Goal: Task Accomplishment & Management: Use online tool/utility

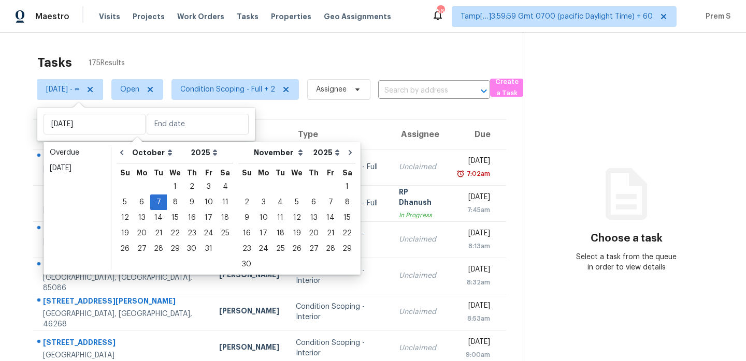
select select "9"
select select "2025"
select select "10"
select select "2025"
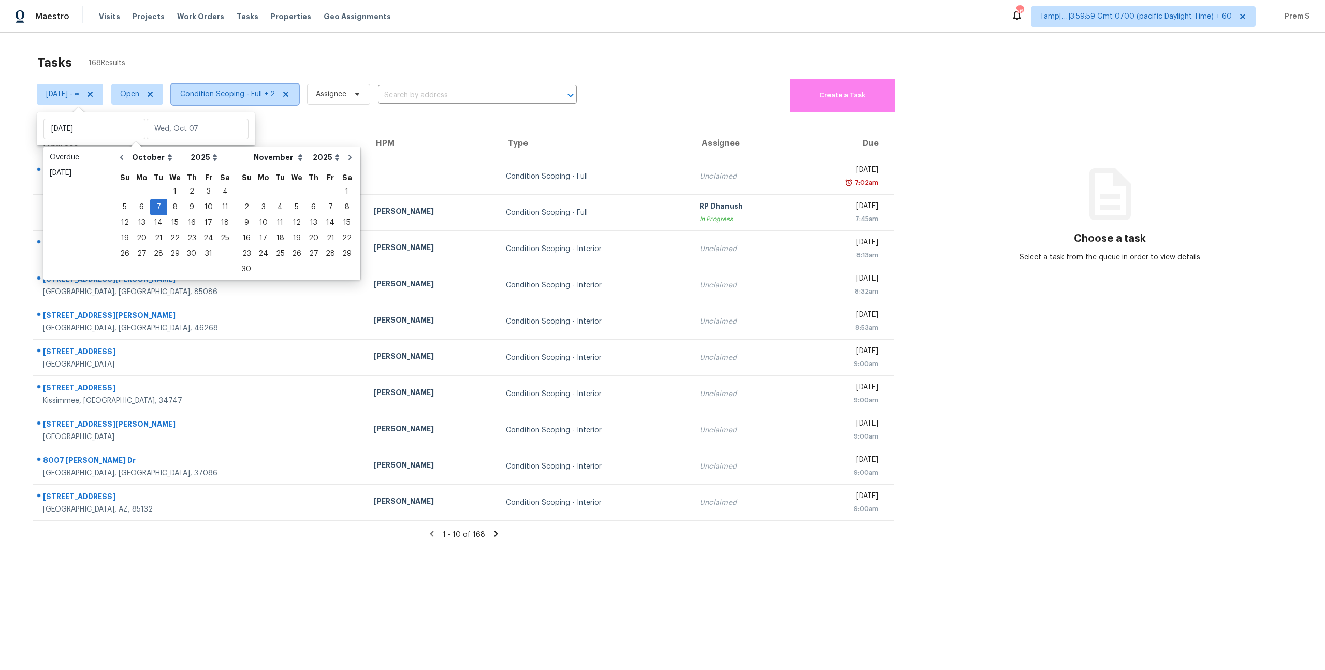
click at [257, 89] on span "Condition Scoping - Full + 2" at bounding box center [227, 94] width 95 height 10
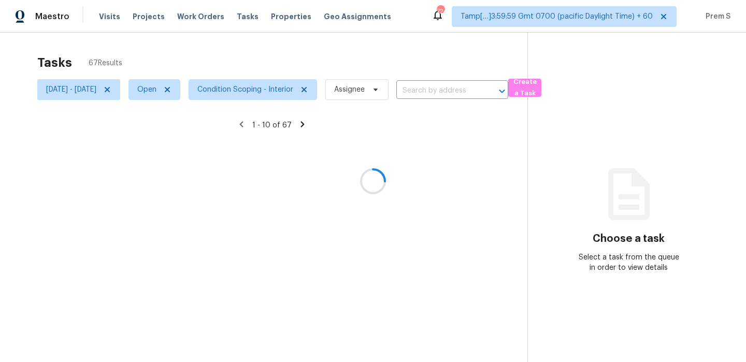
click at [276, 91] on div at bounding box center [373, 181] width 746 height 362
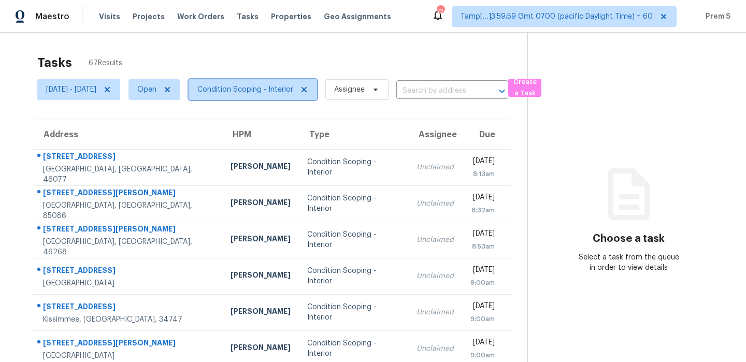
click at [276, 91] on span "Condition Scoping - Interior" at bounding box center [245, 89] width 96 height 10
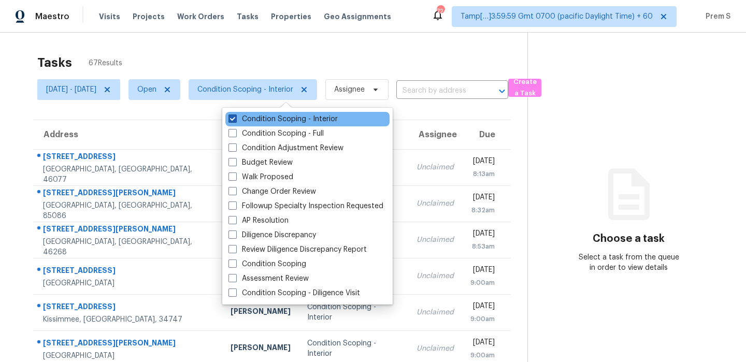
click at [265, 118] on label "Condition Scoping - Interior" at bounding box center [282, 119] width 109 height 10
click at [235, 118] on input "Condition Scoping - Interior" at bounding box center [231, 117] width 7 height 7
checkbox input "false"
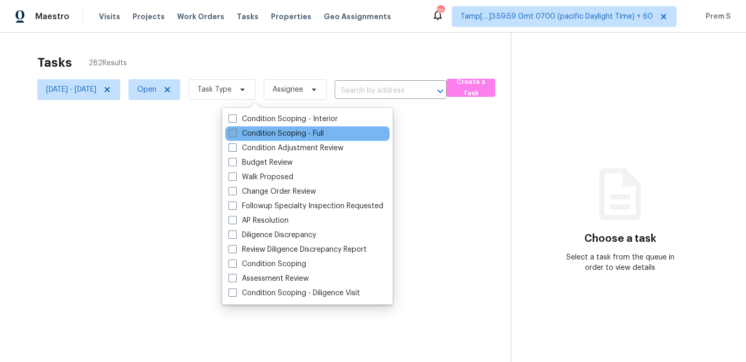
click at [262, 134] on label "Condition Scoping - Full" at bounding box center [275, 133] width 95 height 10
click at [235, 134] on input "Condition Scoping - Full" at bounding box center [231, 131] width 7 height 7
checkbox input "true"
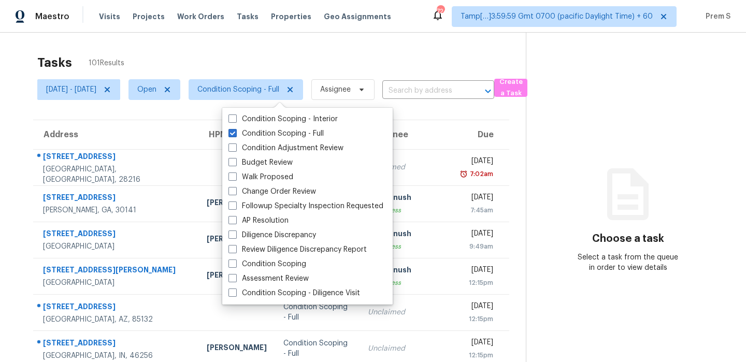
click at [326, 61] on div "Tasks 101 Results" at bounding box center [281, 62] width 488 height 27
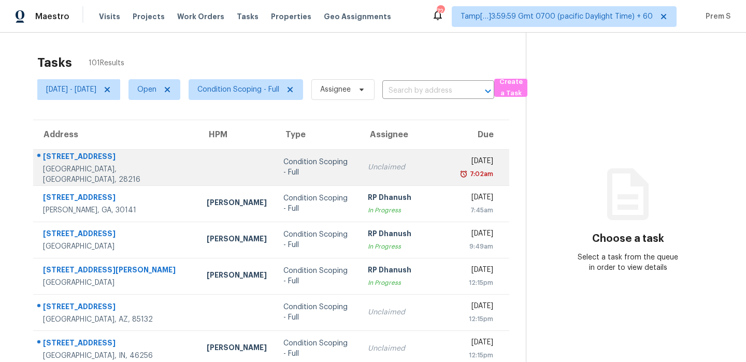
click at [398, 169] on div "Unclaimed" at bounding box center [407, 167] width 78 height 10
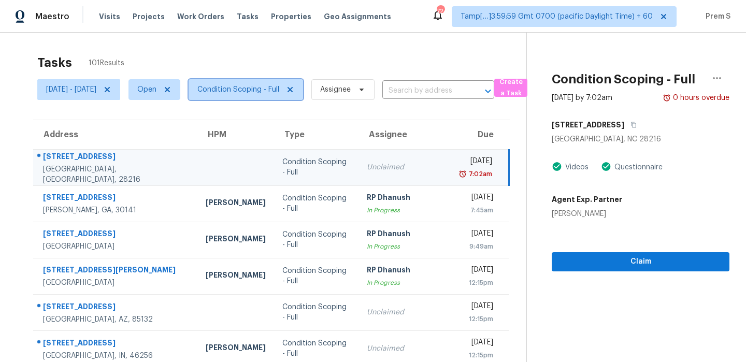
click at [262, 87] on span "Condition Scoping - Full" at bounding box center [238, 89] width 82 height 10
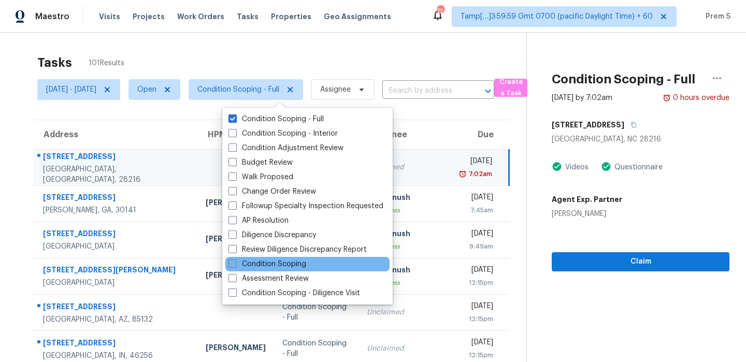
click at [261, 265] on label "Condition Scoping" at bounding box center [267, 264] width 78 height 10
click at [235, 265] on input "Condition Scoping" at bounding box center [231, 262] width 7 height 7
checkbox input "true"
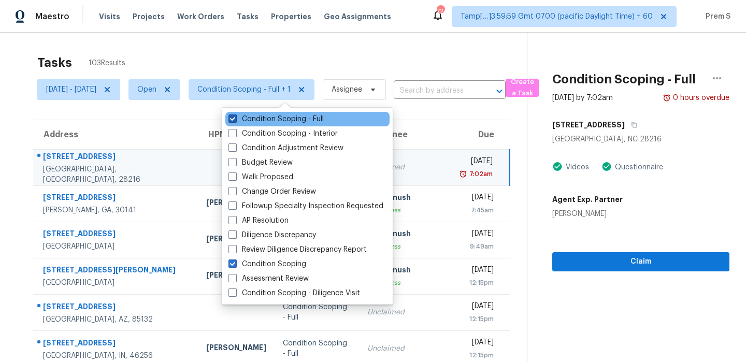
click at [265, 118] on label "Condition Scoping - Full" at bounding box center [275, 119] width 95 height 10
click at [235, 118] on input "Condition Scoping - Full" at bounding box center [231, 117] width 7 height 7
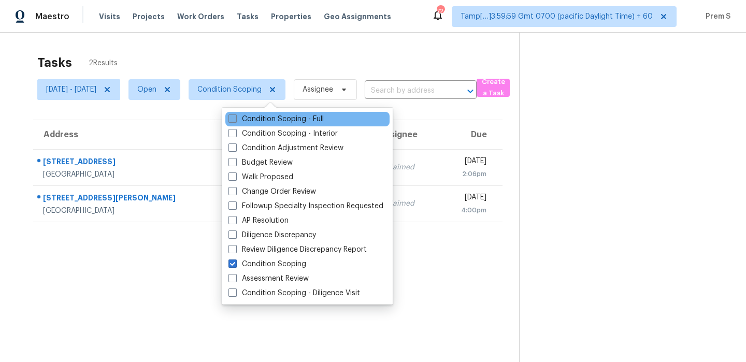
click at [276, 119] on label "Condition Scoping - Full" at bounding box center [275, 119] width 95 height 10
click at [235, 119] on input "Condition Scoping - Full" at bounding box center [231, 117] width 7 height 7
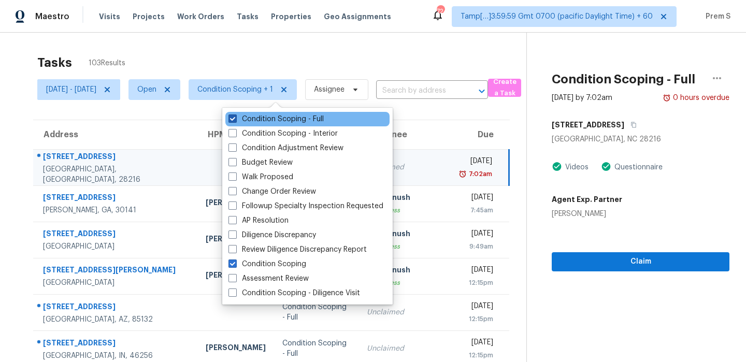
click at [273, 121] on label "Condition Scoping - Full" at bounding box center [275, 119] width 95 height 10
click at [235, 121] on input "Condition Scoping - Full" at bounding box center [231, 117] width 7 height 7
checkbox input "false"
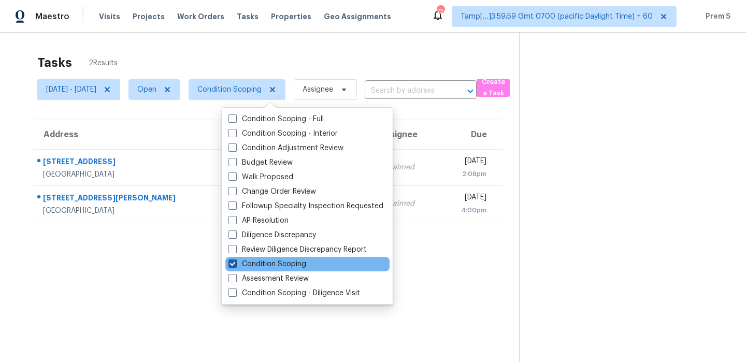
click at [237, 259] on label "Condition Scoping" at bounding box center [267, 264] width 78 height 10
click at [235, 259] on input "Condition Scoping" at bounding box center [231, 262] width 7 height 7
checkbox input "false"
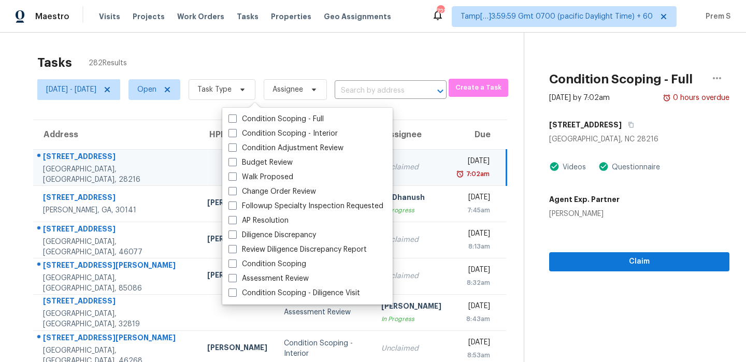
click at [241, 46] on div "Tasks 282 Results Tue, Oct 07 - Tue, Oct 07 Open Task Type Assignee ​ Create a …" at bounding box center [373, 286] width 746 height 507
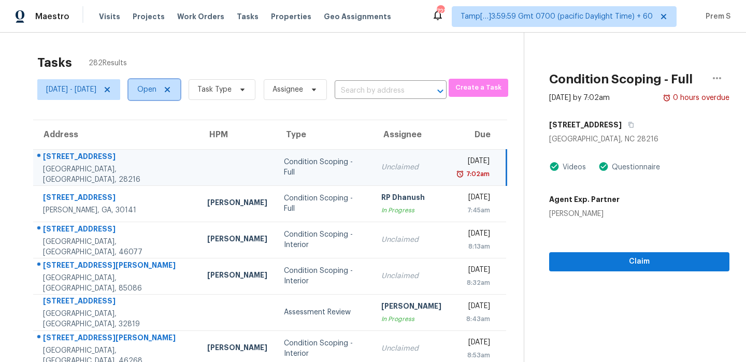
click at [156, 91] on span "Open" at bounding box center [146, 89] width 19 height 10
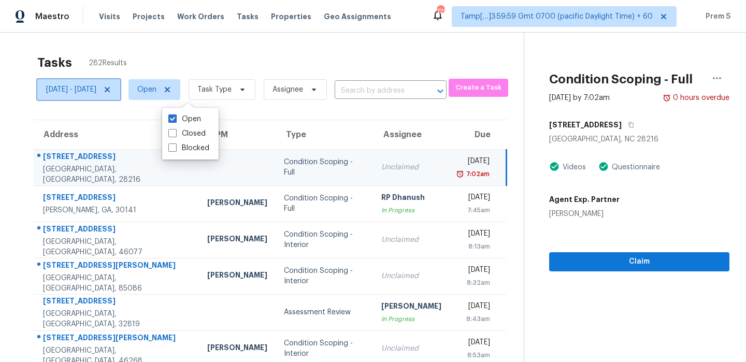
click at [96, 90] on span "Tue, Oct 07 - Tue, Oct 07" at bounding box center [71, 89] width 50 height 10
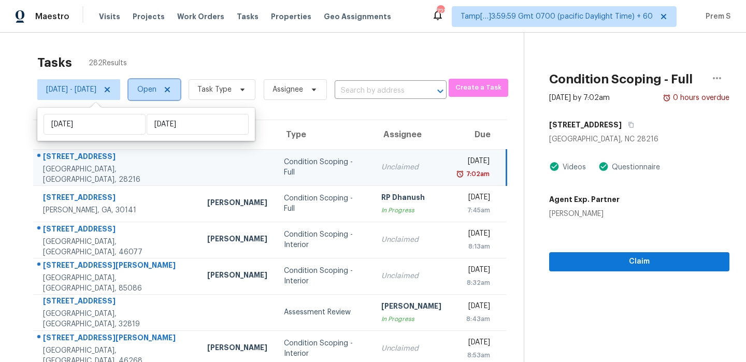
click at [156, 85] on span "Open" at bounding box center [146, 89] width 19 height 10
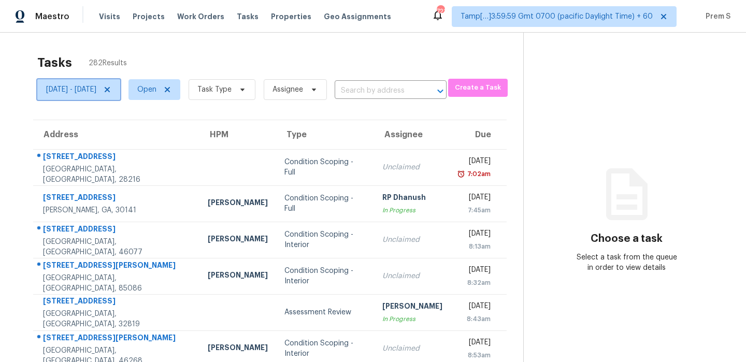
click at [93, 92] on span "[DATE] - [DATE]" at bounding box center [71, 89] width 50 height 10
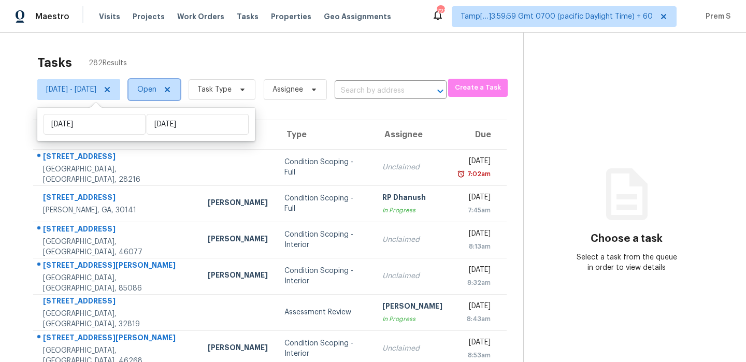
click at [156, 85] on span "Open" at bounding box center [146, 89] width 19 height 10
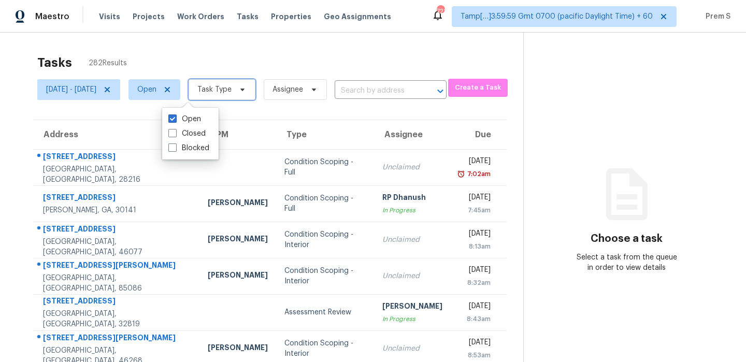
click at [255, 86] on span "Task Type" at bounding box center [221, 89] width 67 height 21
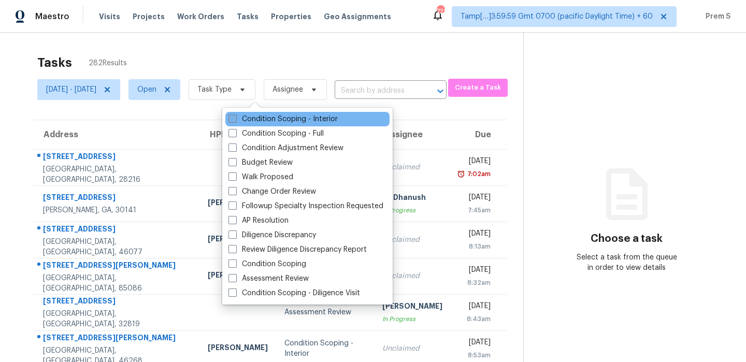
click at [271, 119] on label "Condition Scoping - Interior" at bounding box center [282, 119] width 109 height 10
click at [235, 119] on input "Condition Scoping - Interior" at bounding box center [231, 117] width 7 height 7
checkbox input "true"
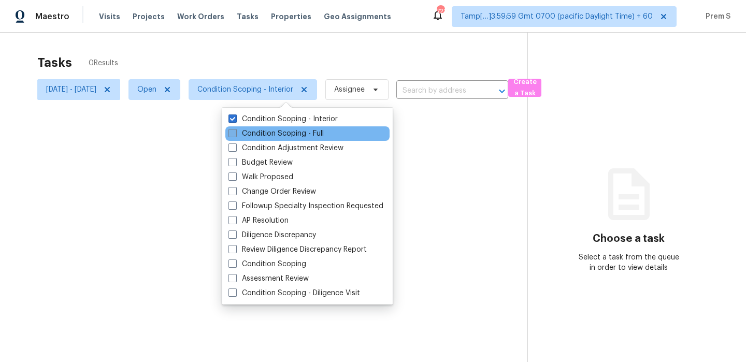
click at [269, 132] on label "Condition Scoping - Full" at bounding box center [275, 133] width 95 height 10
click at [235, 132] on input "Condition Scoping - Full" at bounding box center [231, 131] width 7 height 7
checkbox input "true"
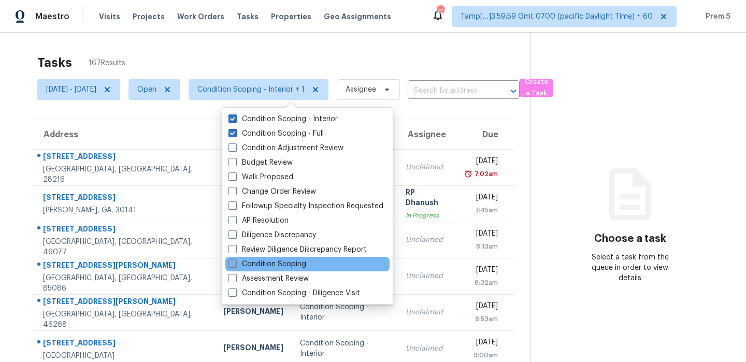
click at [284, 266] on label "Condition Scoping" at bounding box center [267, 264] width 78 height 10
click at [235, 266] on input "Condition Scoping" at bounding box center [231, 262] width 7 height 7
checkbox input "true"
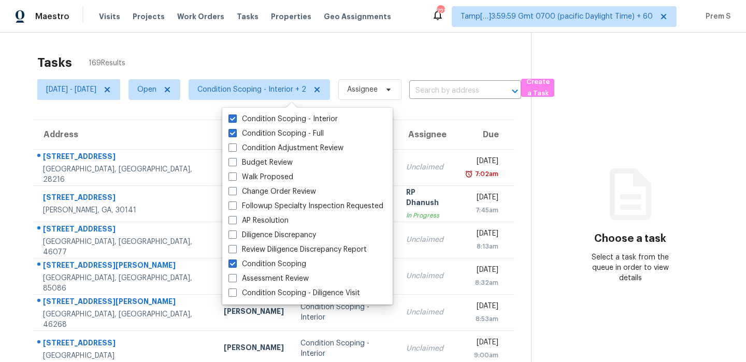
click at [311, 63] on div "Tasks 169 Results" at bounding box center [283, 62] width 493 height 27
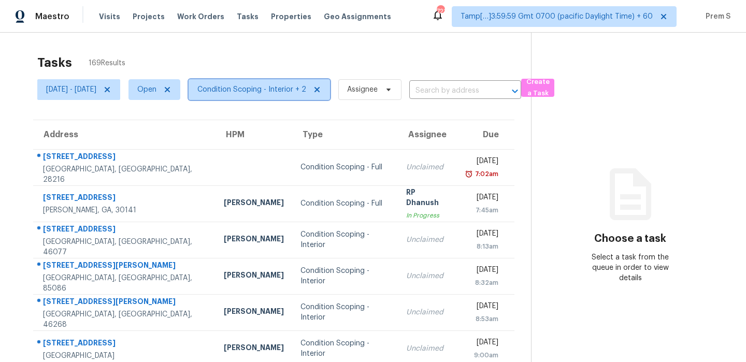
click at [279, 81] on span "Condition Scoping - Interior + 2" at bounding box center [258, 89] width 141 height 21
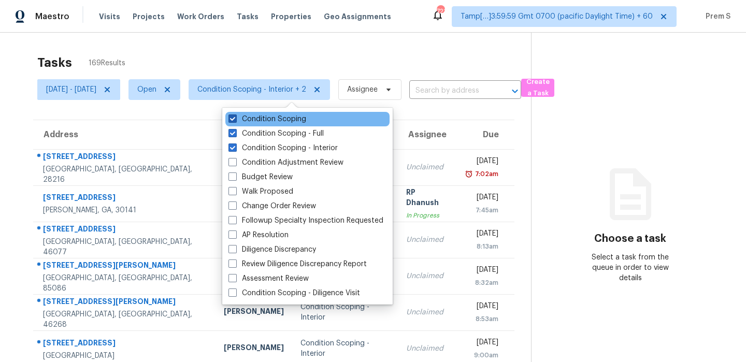
click at [285, 115] on label "Condition Scoping" at bounding box center [267, 119] width 78 height 10
click at [235, 115] on input "Condition Scoping" at bounding box center [231, 117] width 7 height 7
checkbox input "false"
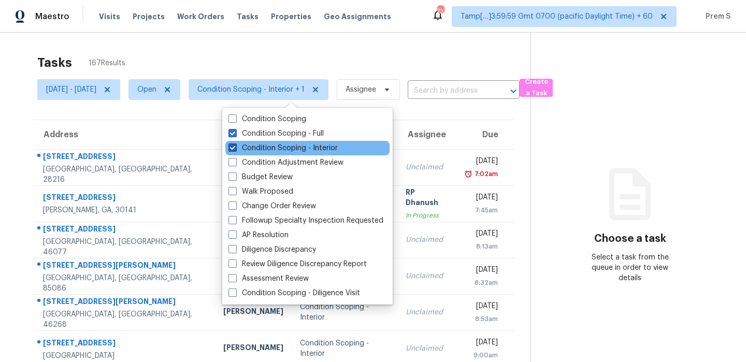
click at [278, 150] on label "Condition Scoping - Interior" at bounding box center [282, 148] width 109 height 10
click at [235, 150] on input "Condition Scoping - Interior" at bounding box center [231, 146] width 7 height 7
checkbox input "false"
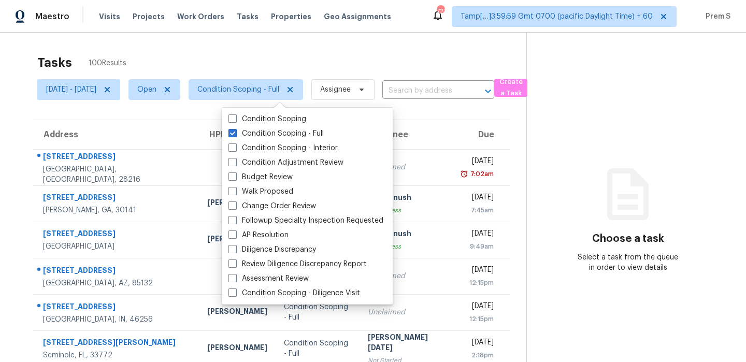
click at [314, 43] on div "Tasks 100 Results Tue, Oct 07 - Tue, Oct 07 Open Condition Scoping - Full Assig…" at bounding box center [373, 286] width 746 height 507
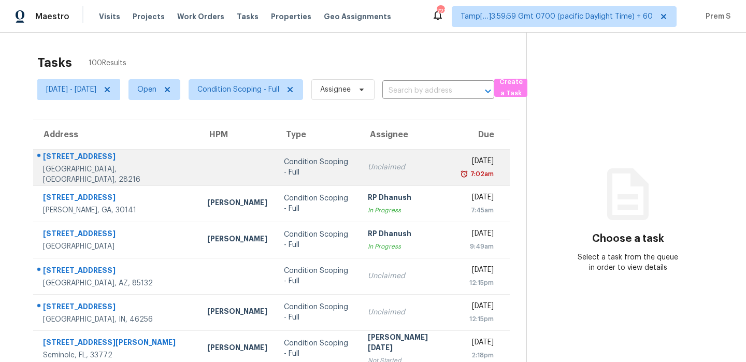
click at [395, 173] on td "Unclaimed" at bounding box center [406, 167] width 94 height 36
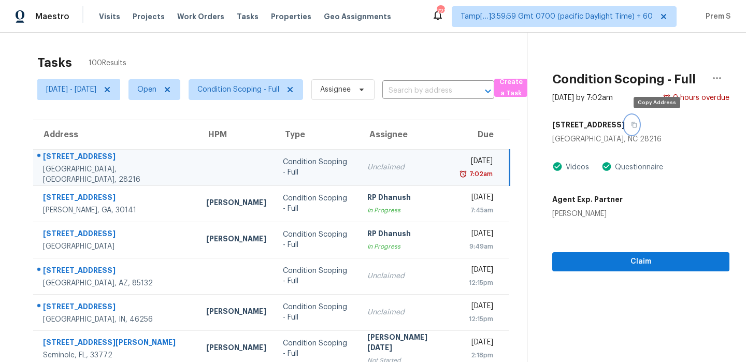
click at [636, 124] on icon "button" at bounding box center [633, 125] width 5 height 6
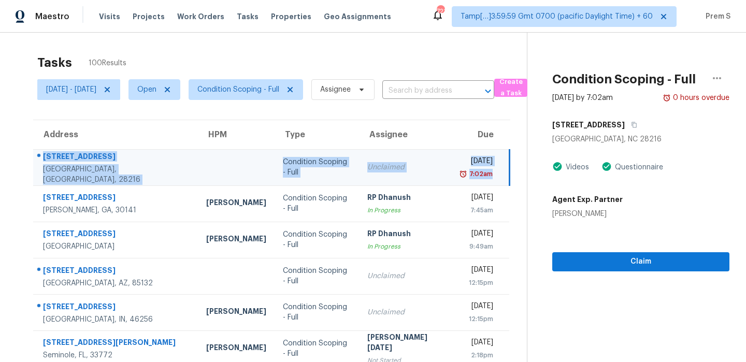
drag, startPoint x: 506, startPoint y: 173, endPoint x: 40, endPoint y: 162, distance: 465.6
click at [40, 162] on tr "1500 Majestic Meadow Dr Charlotte, NC, 28216 Condition Scoping - Full Unclaimed…" at bounding box center [271, 167] width 476 height 36
copy tr "1500 Majestic Meadow Dr Charlotte, NC, 28216 Condition Scoping - Full Unclaimed…"
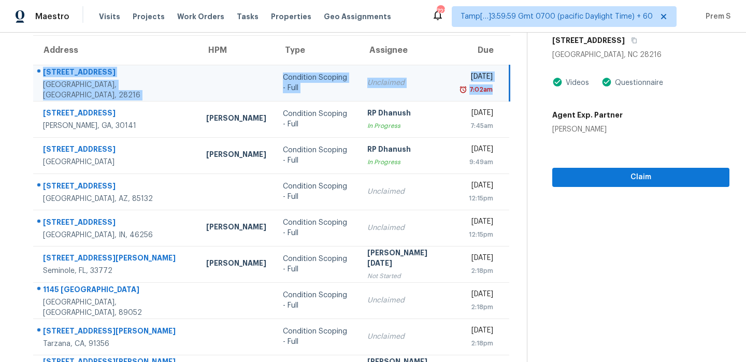
scroll to position [94, 0]
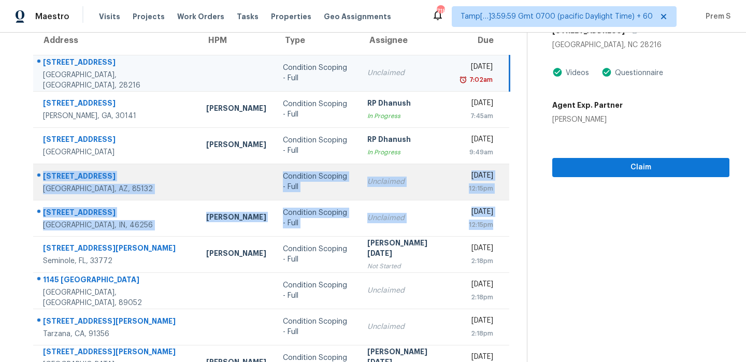
drag, startPoint x: 504, startPoint y: 225, endPoint x: 44, endPoint y: 174, distance: 463.0
click at [44, 174] on tbody "1500 Majestic Meadow Dr Charlotte, NC, 28216 Condition Scoping - Full Unclaimed…" at bounding box center [271, 236] width 476 height 362
copy tbody "2961 N Daisy Dr Florence, AZ, 85132 Condition Scoping - Full Unclaimed Tue, Oct…"
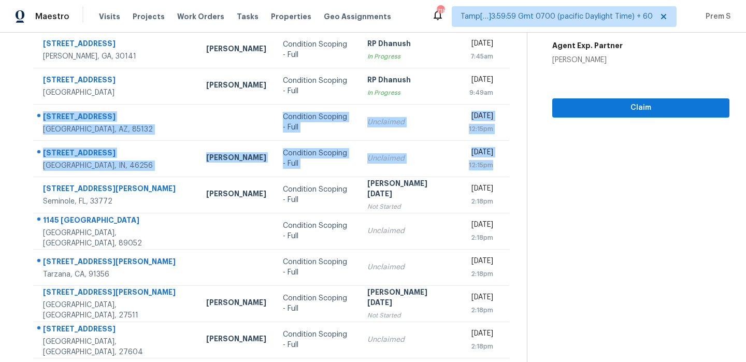
scroll to position [173, 0]
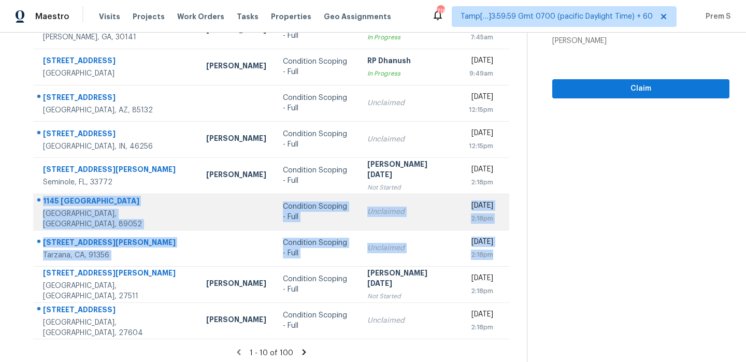
drag, startPoint x: 506, startPoint y: 254, endPoint x: 41, endPoint y: 202, distance: 467.2
click at [41, 202] on tbody "1500 Majestic Meadow Dr Charlotte, NC, 28216 Condition Scoping - Full Unclaimed…" at bounding box center [271, 157] width 476 height 362
copy tbody "1145 Pandora Canyon St Henderson, NV, 89052 Condition Scoping - Full Unclaimed …"
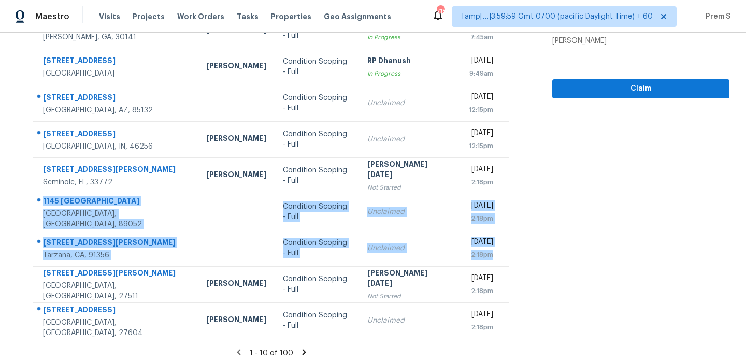
scroll to position [177, 0]
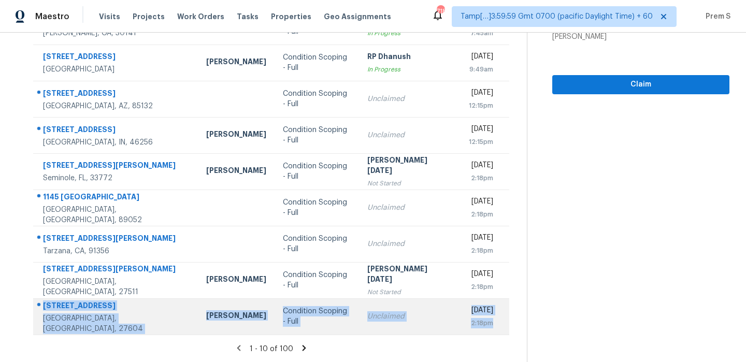
drag, startPoint x: 507, startPoint y: 324, endPoint x: 43, endPoint y: 306, distance: 464.2
click at [43, 306] on tr "1724 Arapahoe Ridge Dr Raleigh, NC, 27604 Joseph White Condition Scoping - Full…" at bounding box center [271, 316] width 476 height 36
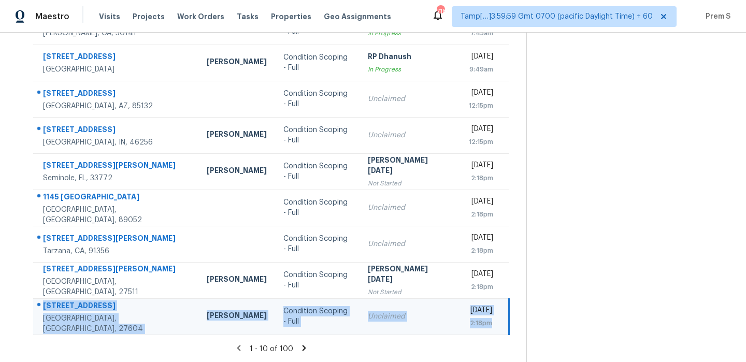
copy tr "1724 Arapahoe Ridge Dr Raleigh, NC, 27604 Joseph White Condition Scoping - Full…"
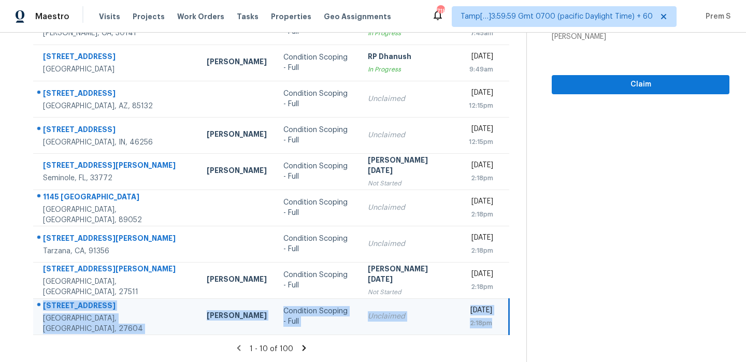
click at [304, 349] on icon at bounding box center [304, 348] width 4 height 6
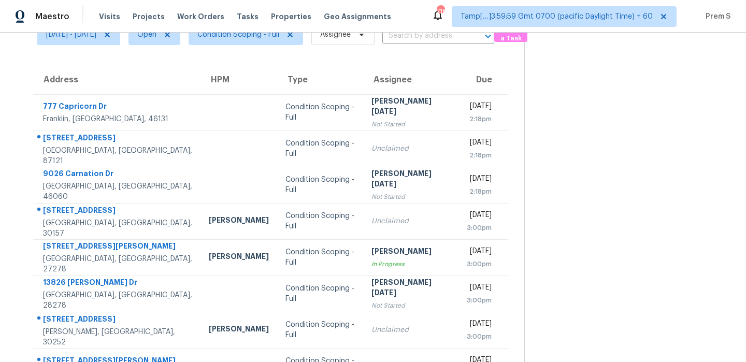
scroll to position [54, 0]
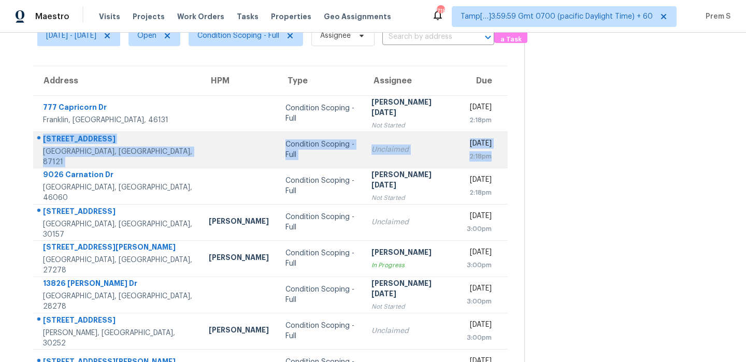
drag, startPoint x: 509, startPoint y: 156, endPoint x: 44, endPoint y: 142, distance: 465.6
click at [44, 142] on tr "209 Vista Del Angel SW Albuquerque, NM, 87121 Condition Scoping - Full Unclaime…" at bounding box center [270, 150] width 474 height 36
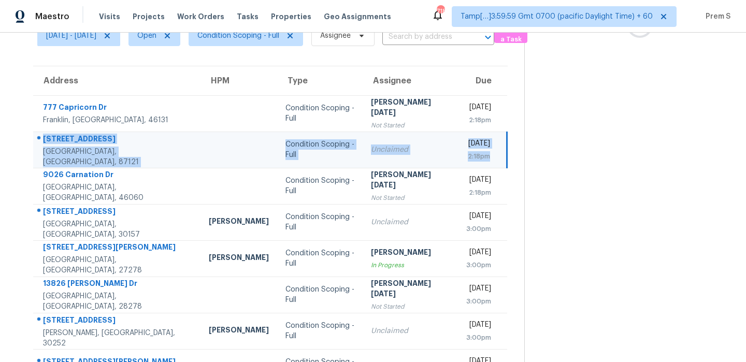
copy tr "209 Vista Del Angel SW Albuquerque, NM, 87121 Condition Scoping - Full Unclaime…"
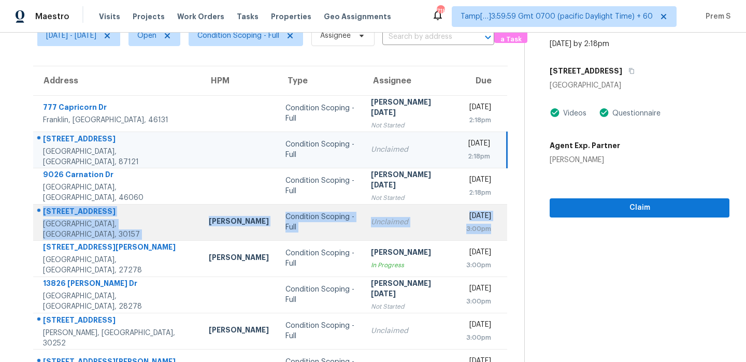
drag, startPoint x: 504, startPoint y: 230, endPoint x: 43, endPoint y: 210, distance: 461.8
click at [43, 210] on tr "48 Riverwood Ct Dallas, GA, 30157 Mirsad Srna Condition Scoping - Full Unclaime…" at bounding box center [270, 222] width 474 height 36
copy tr "48 Riverwood Ct Dallas, GA, 30157 Mirsad Srna Condition Scoping - Full Unclaime…"
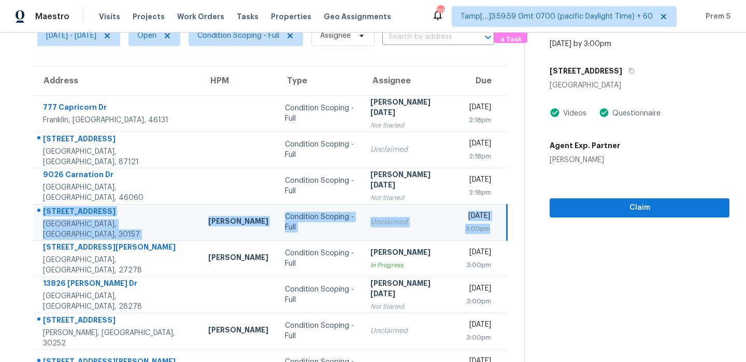
scroll to position [177, 0]
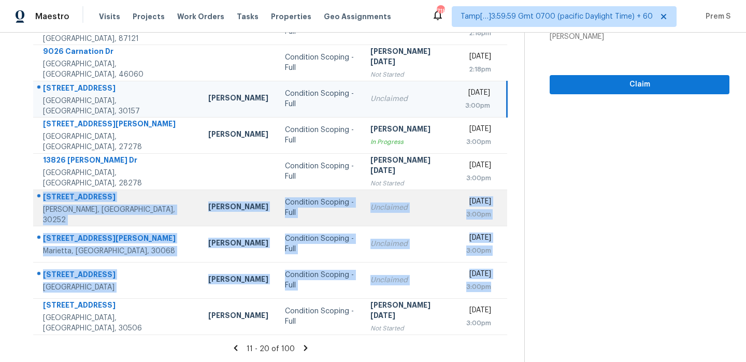
drag, startPoint x: 504, startPoint y: 288, endPoint x: 43, endPoint y: 199, distance: 469.4
click at [43, 199] on tbody "777 Capricorn Dr Franklin, IN, 46131 Condition Scoping - Full Prabhu Raja Not S…" at bounding box center [270, 153] width 474 height 362
copy tbody "317 Creek Side Ct McDonough, GA, 30252 Wesley Brooks Condition Scoping - Full U…"
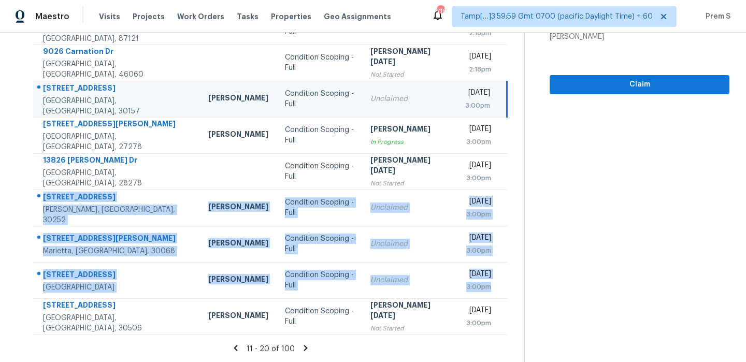
click at [307, 348] on icon at bounding box center [305, 348] width 4 height 6
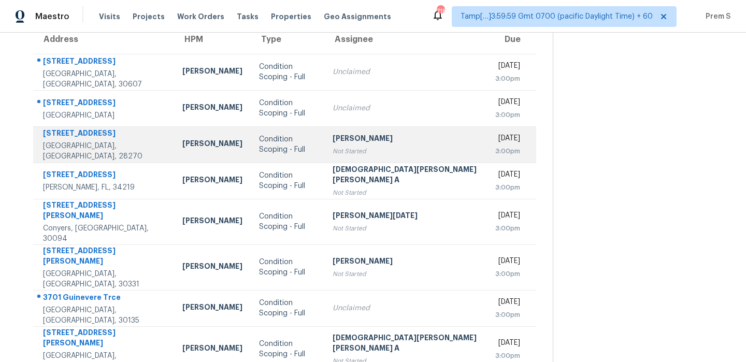
scroll to position [70, 0]
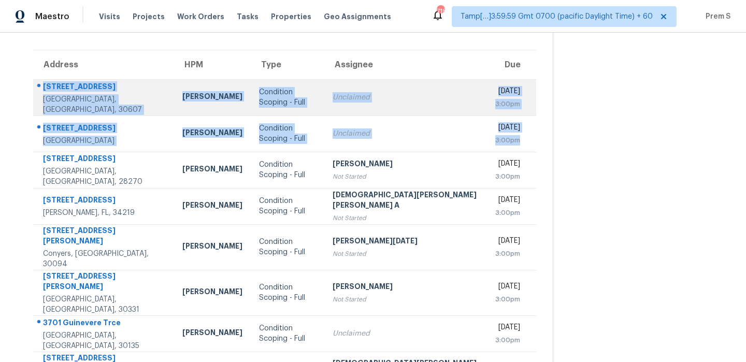
drag, startPoint x: 502, startPoint y: 141, endPoint x: 43, endPoint y: 89, distance: 461.1
click at [43, 89] on tbody "132 Lake Forest Cir Athens, GA, 30607 Michael Durham Condition Scoping - Full U…" at bounding box center [284, 279] width 503 height 401
copy tbody "132 Lake Forest Cir Athens, GA, 30607 Michael Durham Condition Scoping - Full U…"
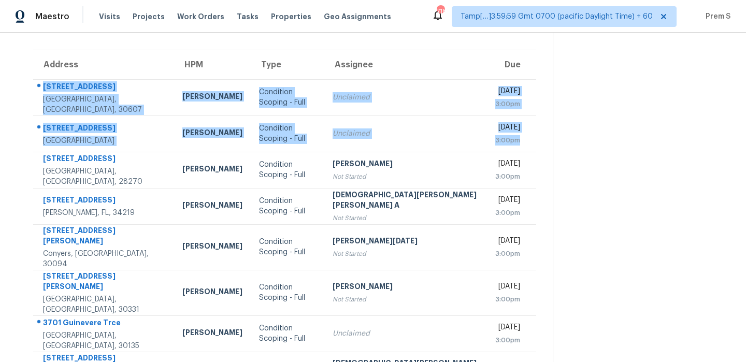
scroll to position [177, 0]
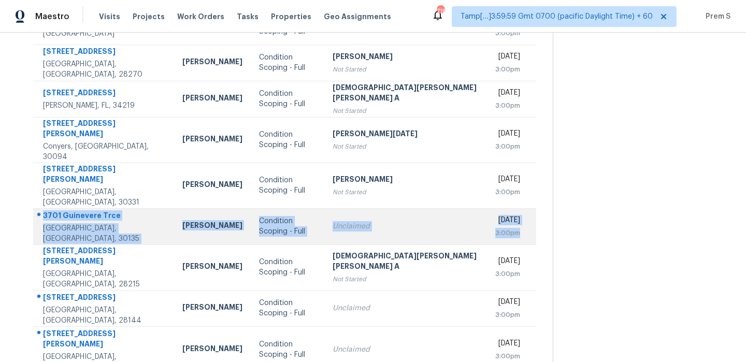
drag, startPoint x: 508, startPoint y: 212, endPoint x: 42, endPoint y: 197, distance: 465.7
click at [42, 208] on tr "3701 Guinevere Trce Douglasville, GA, 30135 Jaydon Entrekin Condition Scoping -…" at bounding box center [284, 226] width 503 height 36
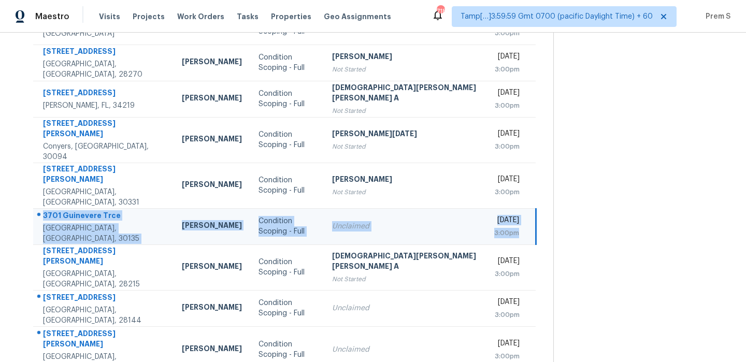
copy tr "3701 Guinevere Trce Douglasville, GA, 30135 Jaydon Entrekin Condition Scoping -…"
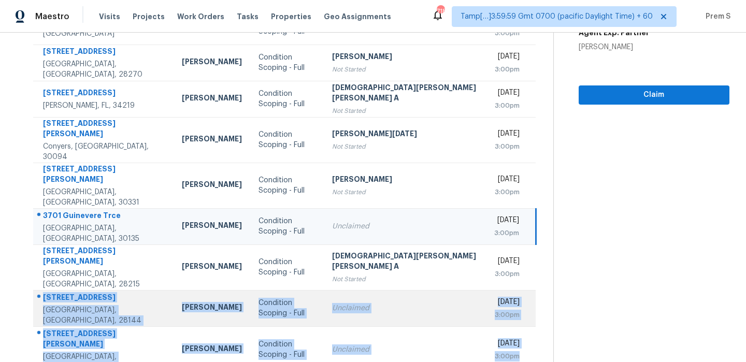
drag, startPoint x: 503, startPoint y: 320, endPoint x: 44, endPoint y: 272, distance: 461.8
click at [44, 272] on tbody "132 Lake Forest Cir Athens, GA, 30607 Michael Durham Condition Scoping - Full U…" at bounding box center [284, 172] width 502 height 401
copy tbody "225 Hall Es St Salisbury, NC, 28144 Chip Hunter Condition Scoping - Full Unclai…"
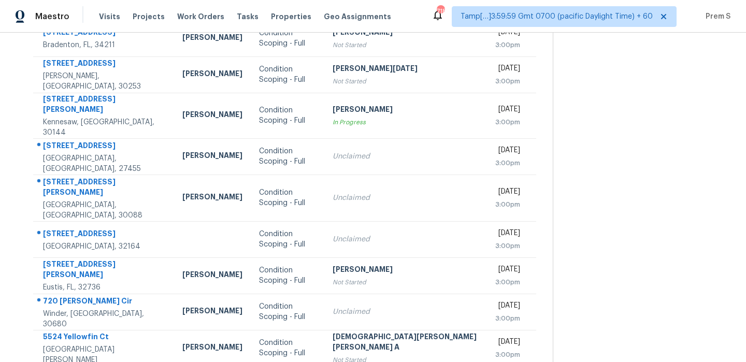
scroll to position [157, 0]
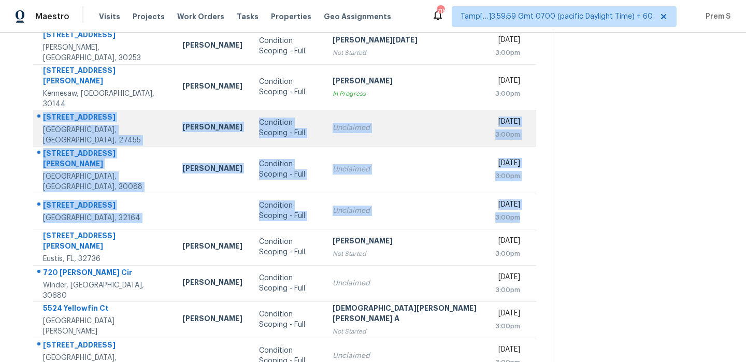
drag, startPoint x: 502, startPoint y: 198, endPoint x: 41, endPoint y: 115, distance: 468.2
click at [41, 115] on tbody "5564 Coachwood Cv Bradenton, FL, 34211 Naomi Ferreira Condition Scoping - Full …" at bounding box center [284, 183] width 503 height 382
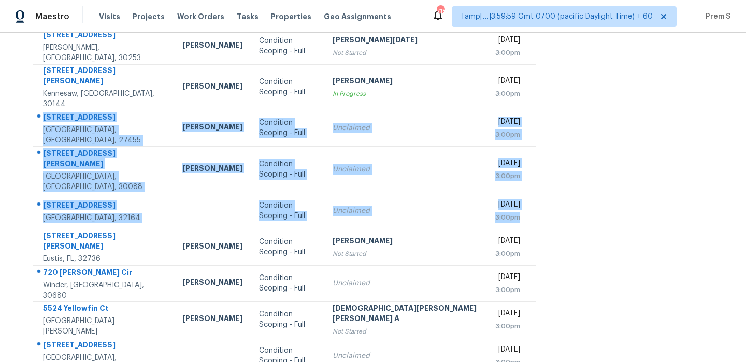
scroll to position [177, 0]
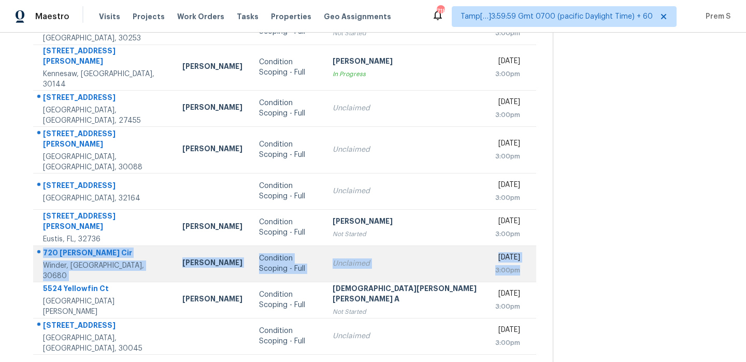
drag, startPoint x: 501, startPoint y: 251, endPoint x: 42, endPoint y: 235, distance: 459.5
click at [42, 245] on tr "720 Baskins Cir Winder, GA, 30680 Michael Durham Condition Scoping - Full Uncla…" at bounding box center [284, 263] width 503 height 36
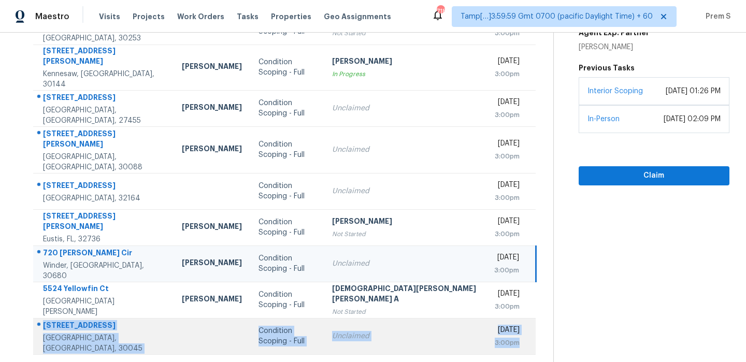
drag, startPoint x: 503, startPoint y: 321, endPoint x: 67, endPoint y: 300, distance: 435.9
click at [67, 318] on tr "611 Sugar Prairie Bnd Lawrenceville, GA, 30045 Condition Scoping - Full Unclaim…" at bounding box center [284, 336] width 502 height 36
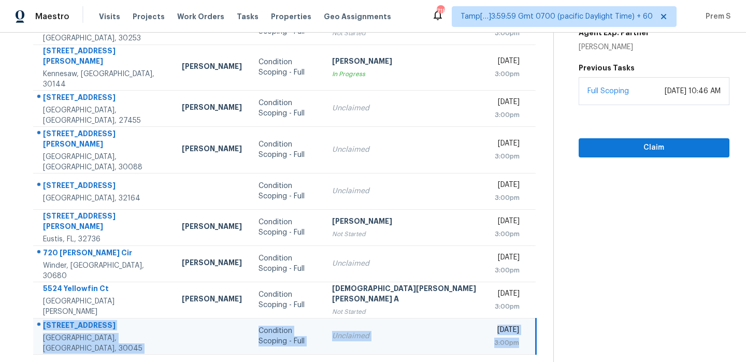
click at [316, 361] on icon at bounding box center [320, 367] width 9 height 9
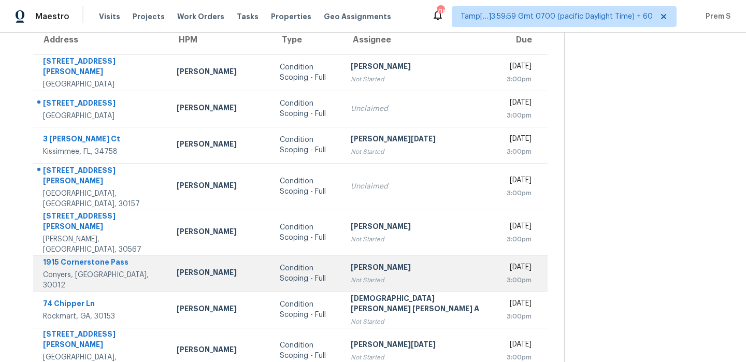
scroll to position [76, 0]
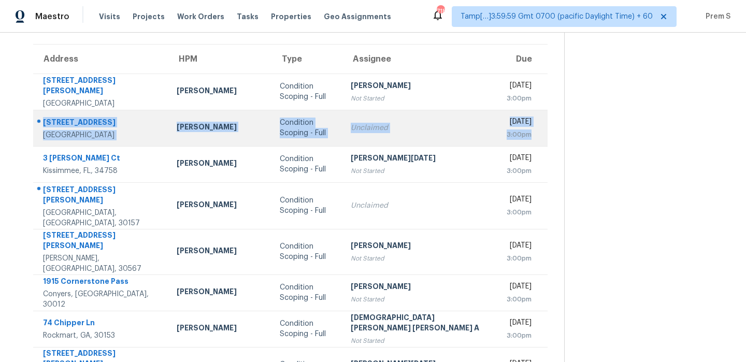
drag, startPoint x: 501, startPoint y: 139, endPoint x: 40, endPoint y: 116, distance: 461.4
click at [40, 116] on tr "198 Hickory Pointe Dr Acworth, GA, 30101 Kenroy Hoilett Condition Scoping - Ful…" at bounding box center [290, 128] width 514 height 36
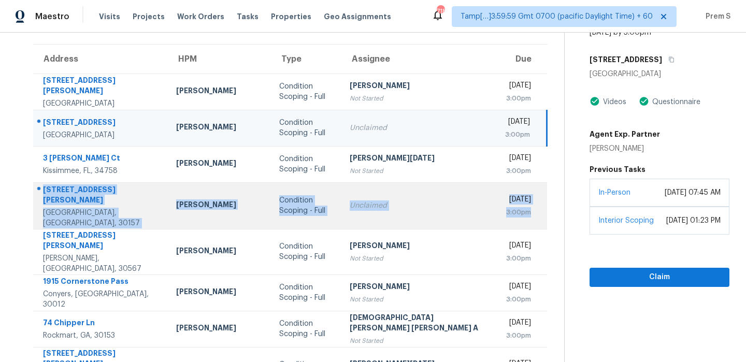
drag, startPoint x: 505, startPoint y: 213, endPoint x: 34, endPoint y: 192, distance: 471.6
click at [34, 192] on tr "110 Andrews Ct Dallas, GA, 30157 Mirsad Srna Condition Scoping - Full Unclaimed…" at bounding box center [290, 205] width 514 height 47
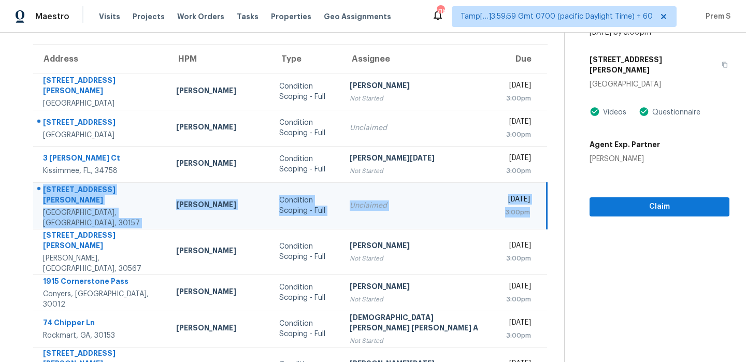
scroll to position [177, 0]
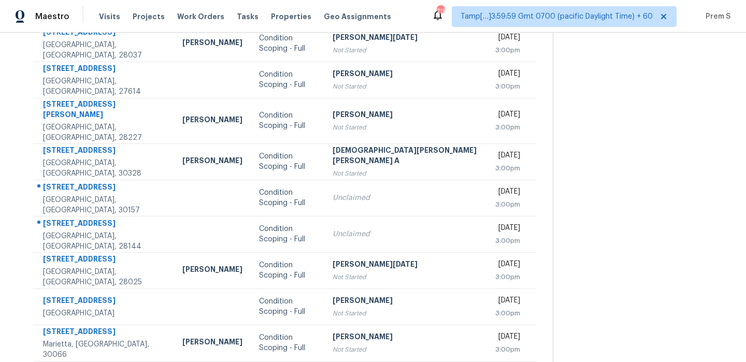
scroll to position [174, 0]
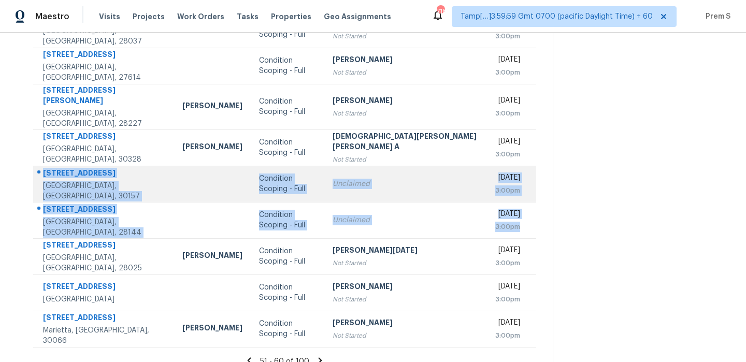
drag, startPoint x: 505, startPoint y: 220, endPoint x: 45, endPoint y: 168, distance: 463.2
click at [45, 168] on tbody "541 Pollyanna Dr Greenville, SC, 29605 William Bynum Condition Scoping - Full M…" at bounding box center [284, 161] width 503 height 372
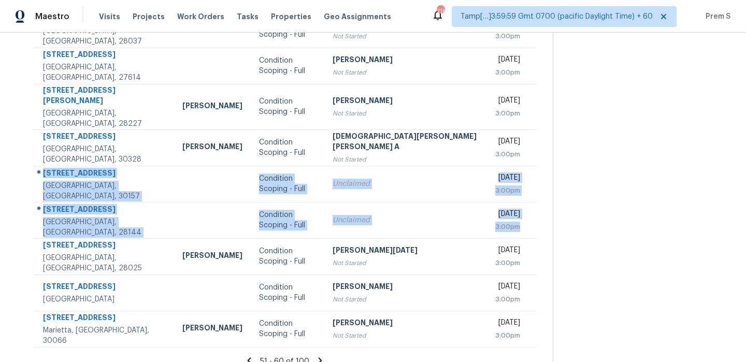
click at [318, 357] on icon at bounding box center [320, 360] width 4 height 6
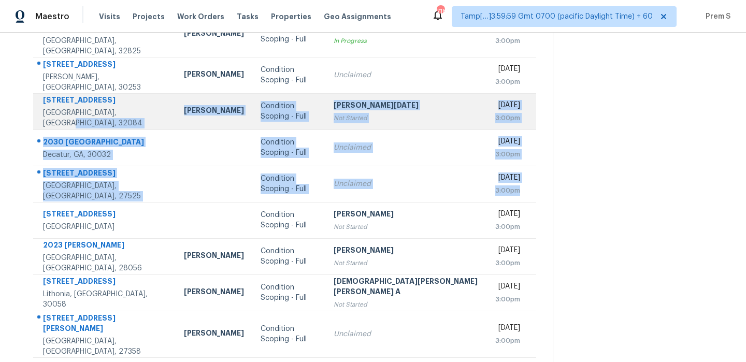
drag, startPoint x: 502, startPoint y: 178, endPoint x: 118, endPoint y: 116, distance: 389.6
click at [118, 116] on tbody "3626 Log Cabin Rd North Port, FL, 34291 Naomi Ferreira Condition Scoping - Full…" at bounding box center [284, 166] width 503 height 382
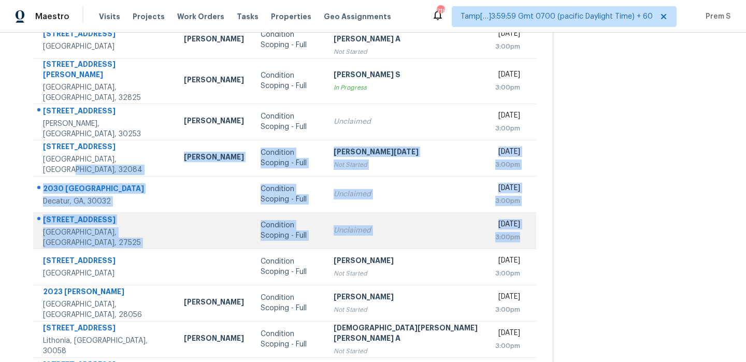
scroll to position [125, 0]
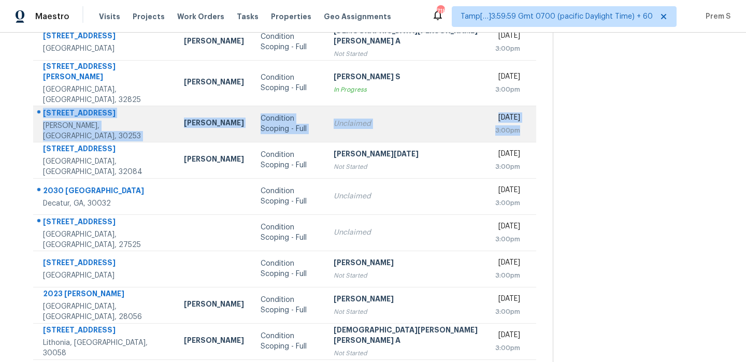
drag, startPoint x: 500, startPoint y: 120, endPoint x: 43, endPoint y: 106, distance: 456.9
click at [43, 106] on tr "5 Dogwood Ln McDonough, GA, 30253 Andrea Taylor Condition Scoping - Full Unclai…" at bounding box center [284, 124] width 503 height 36
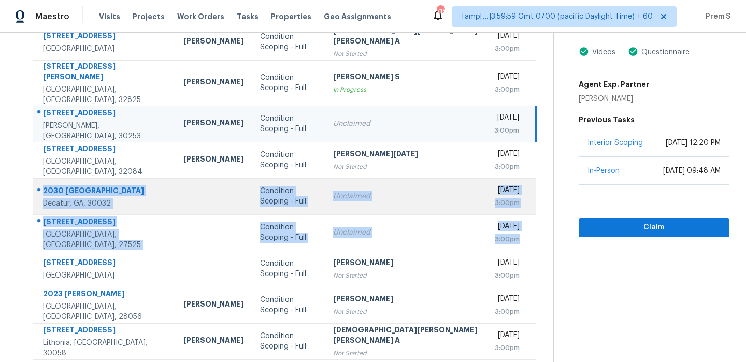
drag, startPoint x: 506, startPoint y: 230, endPoint x: 42, endPoint y: 181, distance: 467.1
click at [42, 181] on tbody "3626 Log Cabin Rd North Port, FL, 34291 Naomi Ferreira Condition Scoping - Full…" at bounding box center [284, 215] width 502 height 382
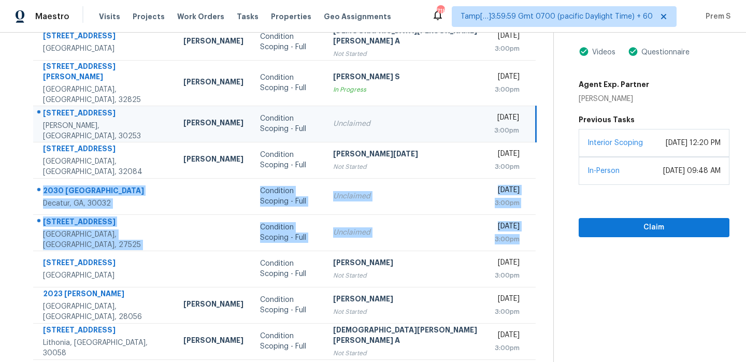
scroll to position [177, 0]
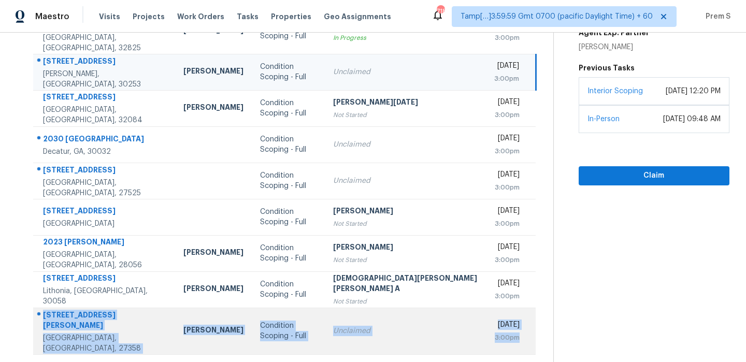
drag, startPoint x: 505, startPoint y: 326, endPoint x: 45, endPoint y: 309, distance: 461.1
click at [45, 309] on tr "4813 Carlson Valley Rd Summerfield, NC, 27358 Ken Romain Condition Scoping - Fu…" at bounding box center [284, 331] width 502 height 47
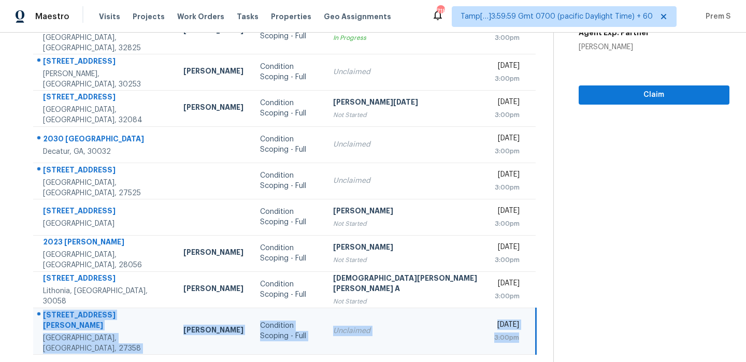
click at [316, 361] on icon at bounding box center [320, 367] width 9 height 9
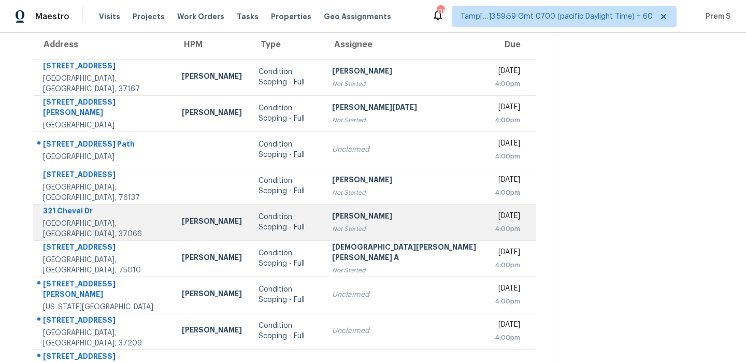
scroll to position [89, 0]
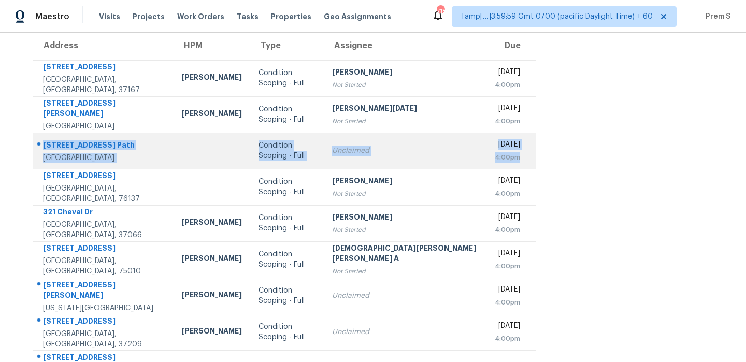
drag, startPoint x: 504, startPoint y: 163, endPoint x: 36, endPoint y: 140, distance: 468.1
click at [36, 140] on tr "4030 Bur Oak Path San Antonio, TX, 78223 Condition Scoping - Full Unclaimed Tue…" at bounding box center [284, 151] width 503 height 36
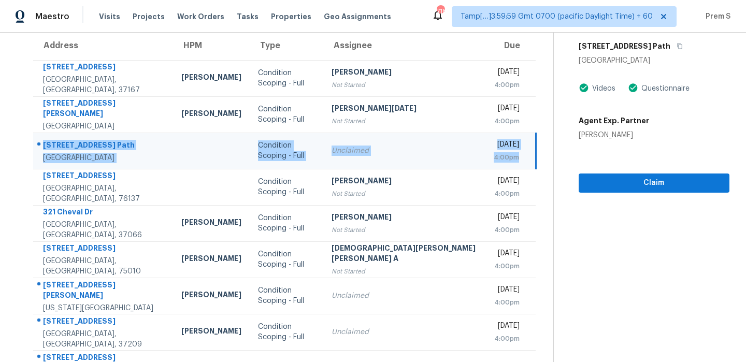
scroll to position [177, 0]
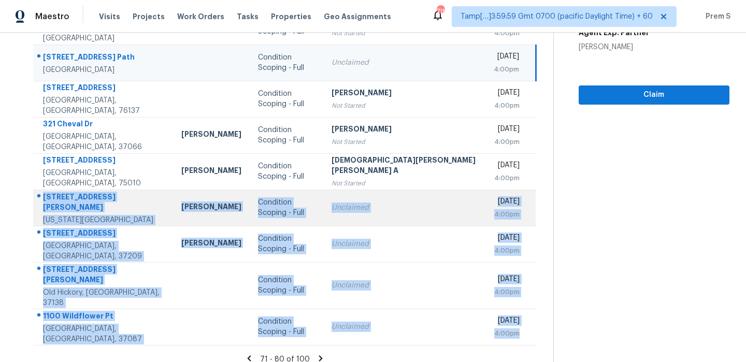
drag, startPoint x: 505, startPoint y: 322, endPoint x: 44, endPoint y: 201, distance: 477.0
click at [44, 201] on tbody "200 Maple Leaf Ct Smyrna, TN, 37167 Cynthia Upshaw Condition Scoping - Full Raj…" at bounding box center [284, 158] width 502 height 373
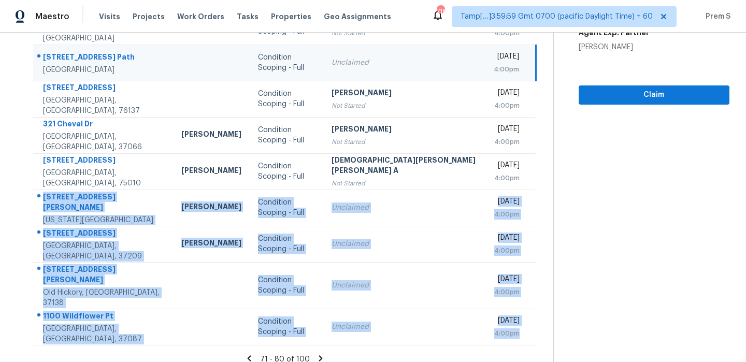
click at [316, 354] on icon at bounding box center [320, 358] width 9 height 9
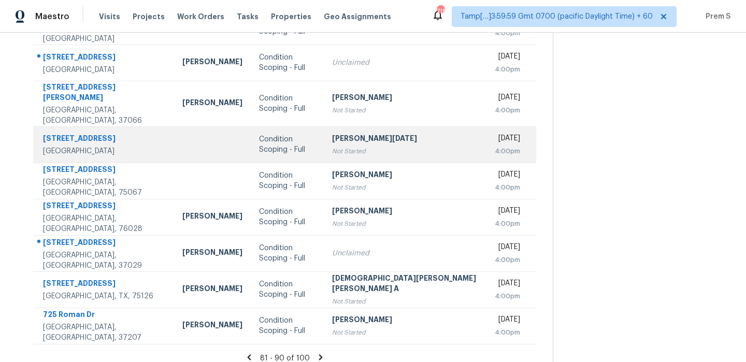
scroll to position [72, 0]
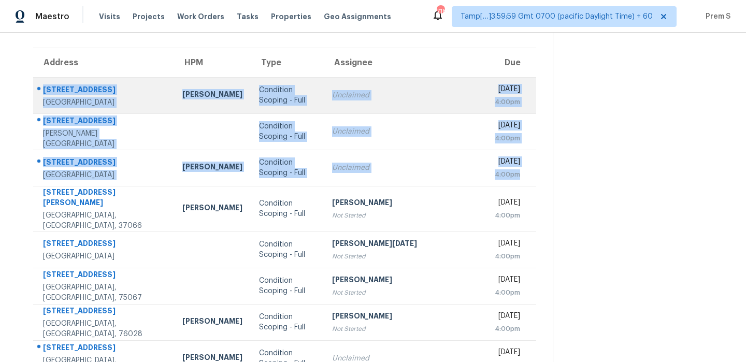
drag, startPoint x: 505, startPoint y: 177, endPoint x: 42, endPoint y: 93, distance: 470.5
click at [42, 93] on tbody "7151 Cosgrove Dr Dallas, TX, 75231 RonDerrick Jackson Condition Scoping - Full …" at bounding box center [284, 263] width 503 height 372
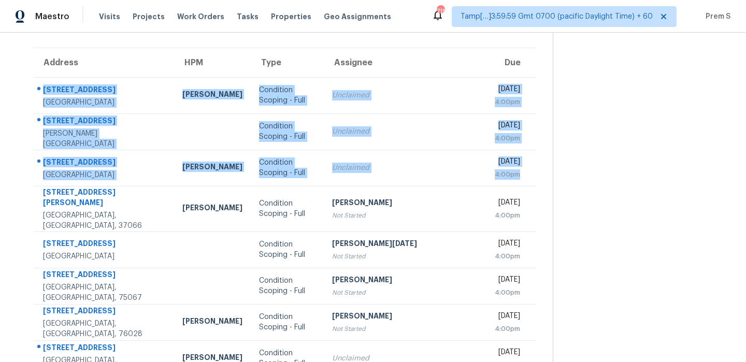
scroll to position [177, 0]
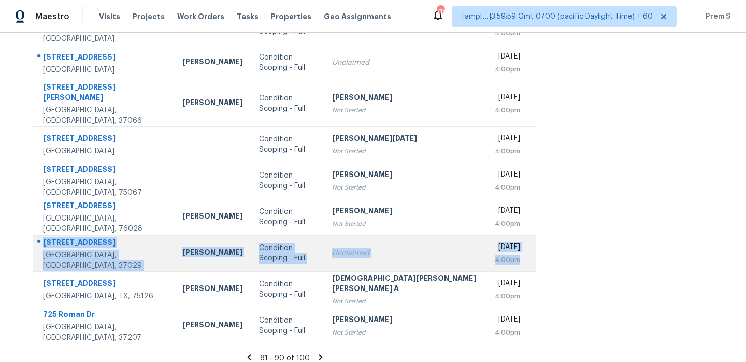
drag, startPoint x: 509, startPoint y: 256, endPoint x: 43, endPoint y: 239, distance: 466.3
click at [43, 239] on tr "303 Wyburn Pl Burns, TN, 37029 Cynthia Upshaw Condition Scoping - Full Unclaime…" at bounding box center [284, 253] width 503 height 36
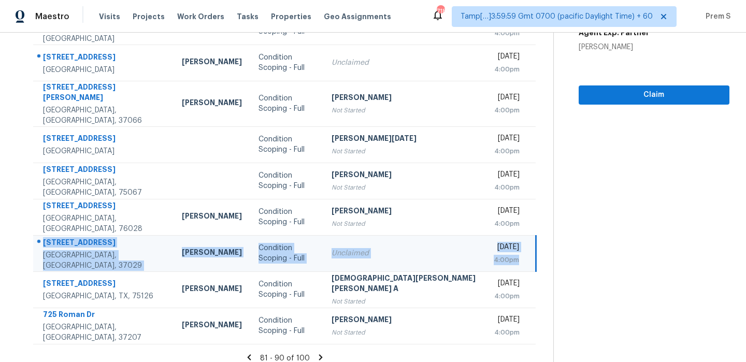
click at [319, 354] on icon at bounding box center [321, 357] width 4 height 6
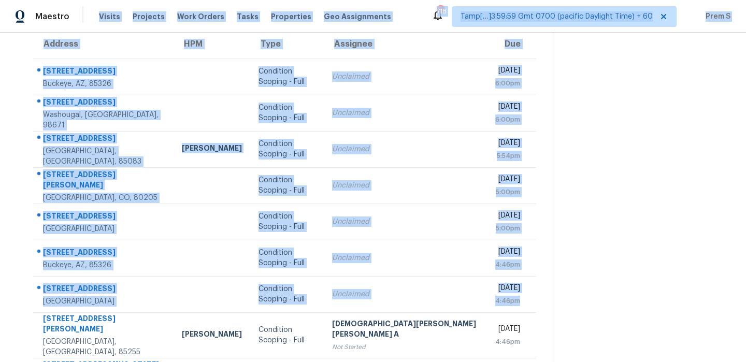
scroll to position [0, 0]
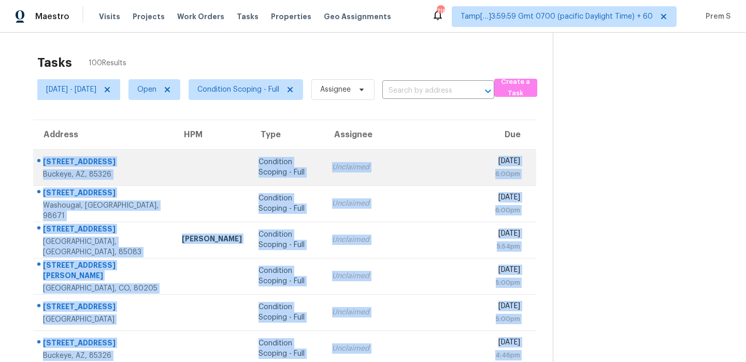
drag, startPoint x: 505, startPoint y: 253, endPoint x: 40, endPoint y: 158, distance: 474.4
click at [40, 158] on tbody "7232 S Sunset Way Buckeye, AZ, 85326 Condition Scoping - Full Unclaimed Tue, Oc…" at bounding box center [284, 335] width 503 height 372
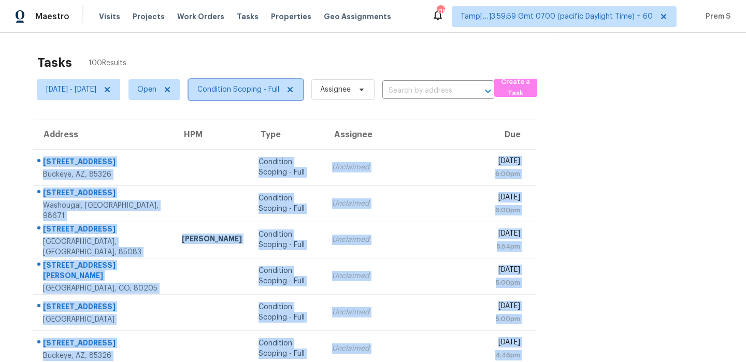
click at [274, 96] on span "Condition Scoping - Full" at bounding box center [245, 89] width 114 height 21
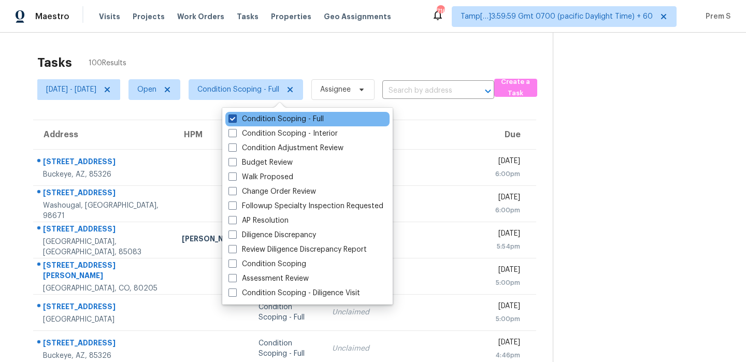
click at [260, 121] on label "Condition Scoping - Full" at bounding box center [275, 119] width 95 height 10
click at [235, 121] on input "Condition Scoping - Full" at bounding box center [231, 117] width 7 height 7
checkbox input "false"
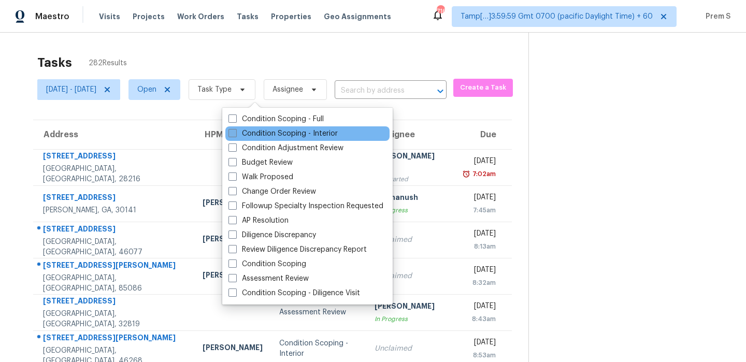
click at [257, 134] on label "Condition Scoping - Interior" at bounding box center [282, 133] width 109 height 10
click at [235, 134] on input "Condition Scoping - Interior" at bounding box center [231, 131] width 7 height 7
checkbox input "true"
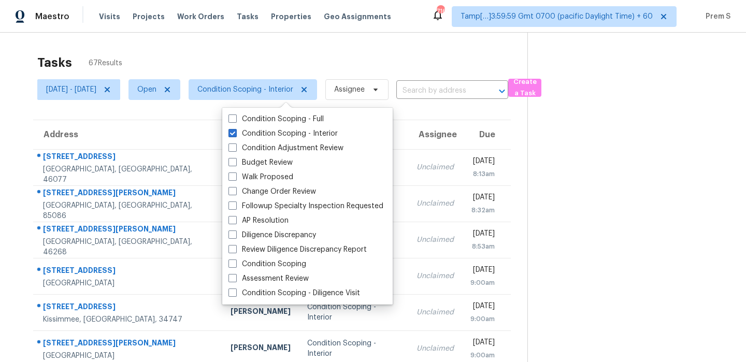
click at [527, 342] on div "Address HPM Type Assignee Due 6767 Woodcliff Cir Zionsville, IN, 46077 Isaul Ma…" at bounding box center [272, 316] width 510 height 392
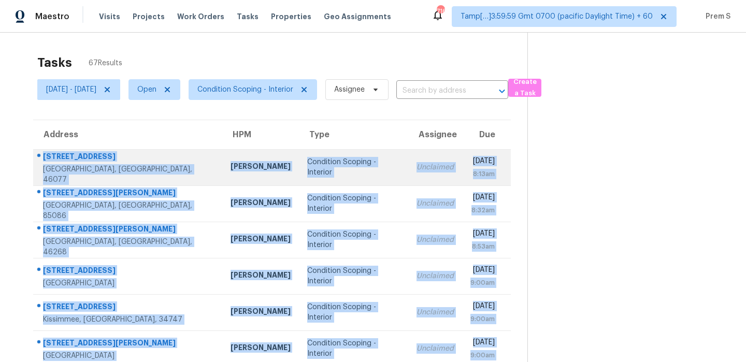
drag, startPoint x: 517, startPoint y: 324, endPoint x: 41, endPoint y: 165, distance: 501.8
click at [41, 165] on tbody "6767 Woodcliff Cir Zionsville, IN, 46077 Isaul Martinez Condition Scoping - Int…" at bounding box center [271, 330] width 477 height 362
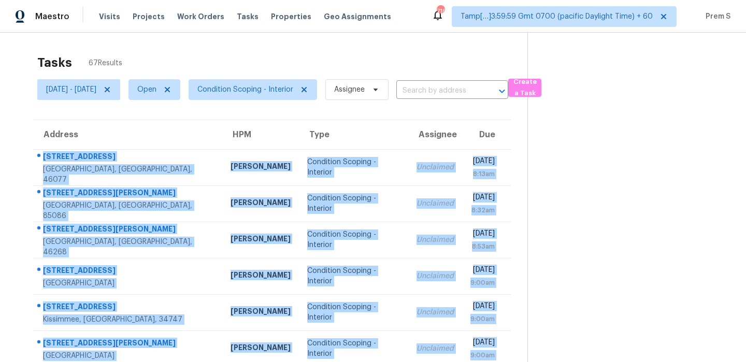
scroll to position [177, 0]
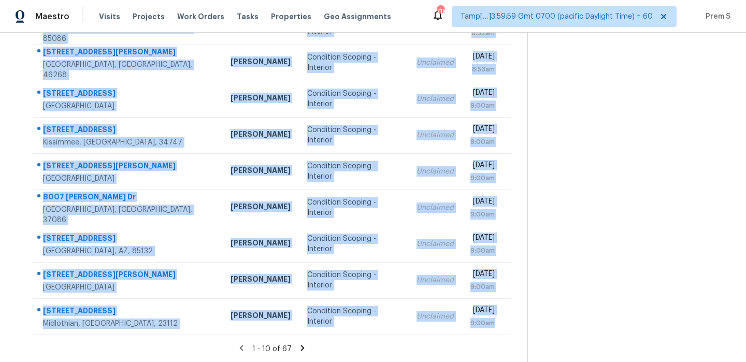
click at [303, 343] on icon at bounding box center [302, 347] width 9 height 9
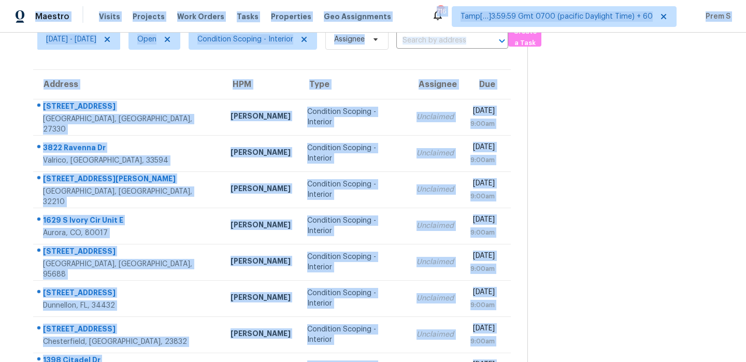
scroll to position [0, 0]
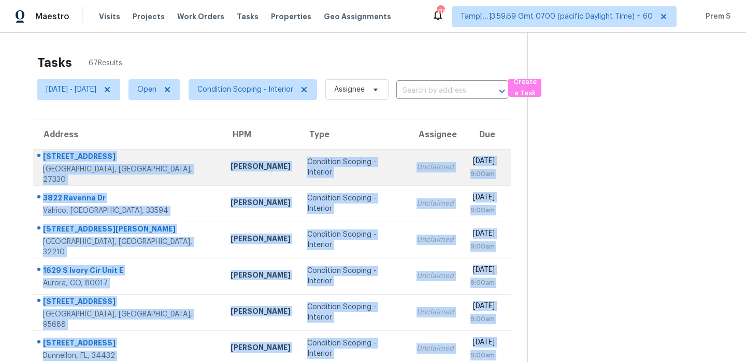
drag, startPoint x: 510, startPoint y: 327, endPoint x: 41, endPoint y: 162, distance: 497.3
click at [41, 162] on tbody "2734 Sunnybrook Dr Sanford, NC, 27330 Preston Sexton Condition Scoping - Interi…" at bounding box center [271, 330] width 477 height 362
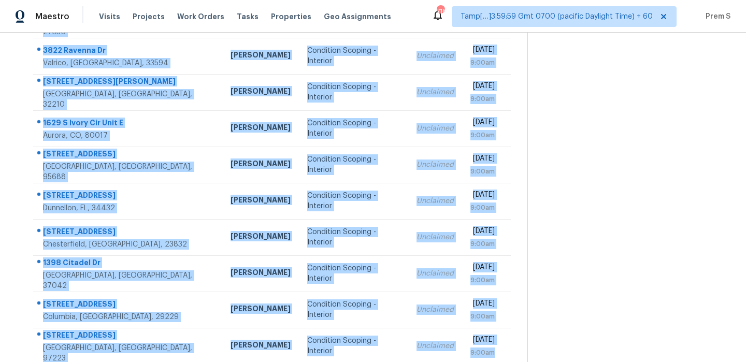
scroll to position [177, 0]
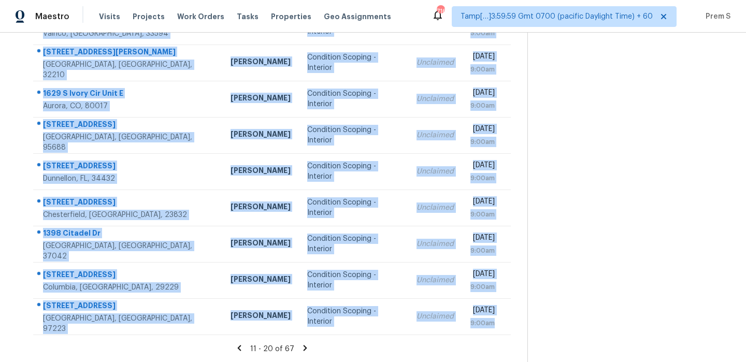
click at [306, 347] on icon at bounding box center [304, 347] width 9 height 9
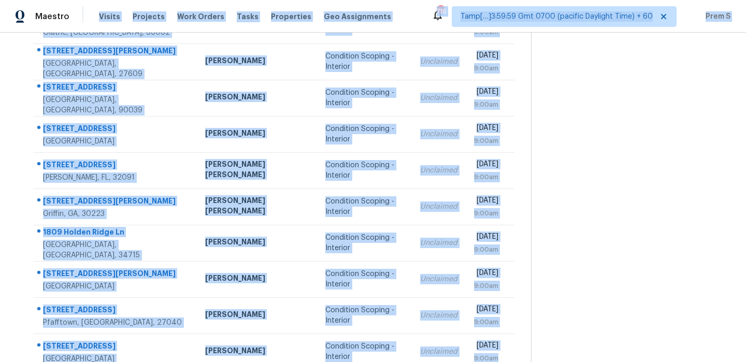
scroll to position [0, 0]
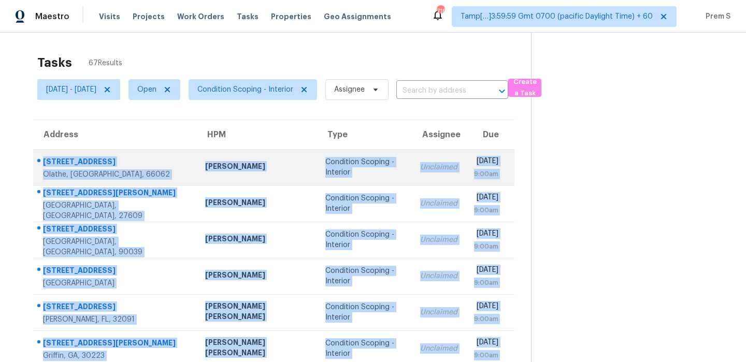
drag, startPoint x: 512, startPoint y: 325, endPoint x: 38, endPoint y: 157, distance: 501.9
click at [38, 157] on tbody "11892 S Carriage Rd Olathe, KS, 66062 Joshua Beatty Condition Scoping - Interio…" at bounding box center [273, 330] width 481 height 362
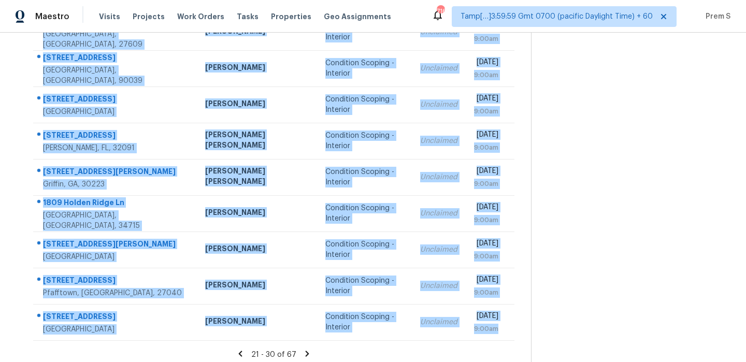
scroll to position [177, 0]
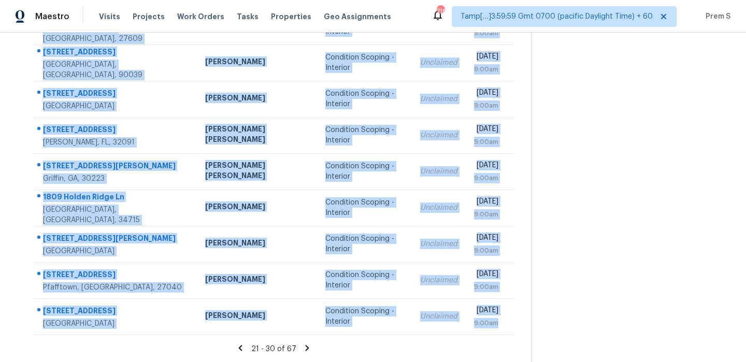
click at [305, 347] on icon at bounding box center [306, 347] width 9 height 9
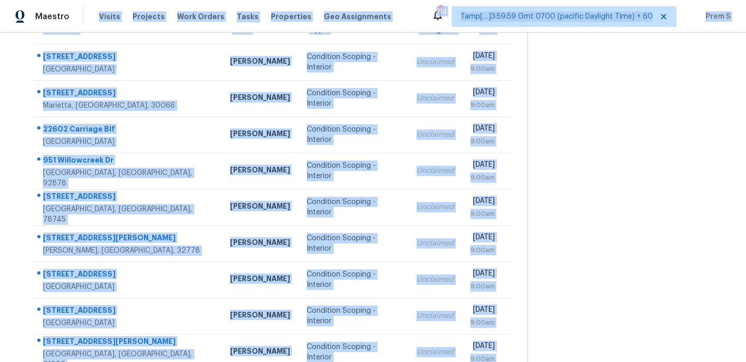
scroll to position [0, 0]
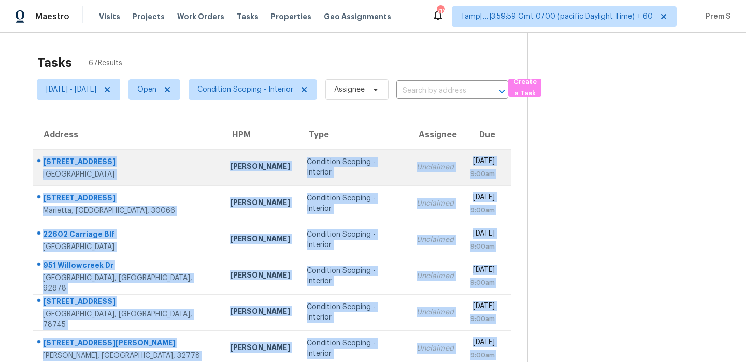
drag, startPoint x: 507, startPoint y: 324, endPoint x: 40, endPoint y: 162, distance: 493.8
click at [40, 162] on tbody "1600 Dartmoor Ave NW Concord, NC, 28027 Chip Hunter Condition Scoping - Interio…" at bounding box center [271, 330] width 477 height 362
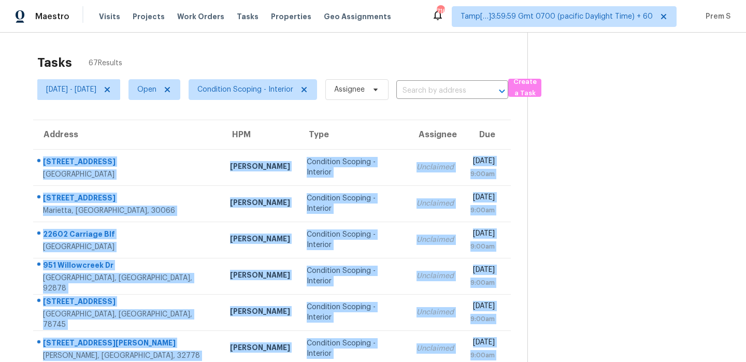
scroll to position [177, 0]
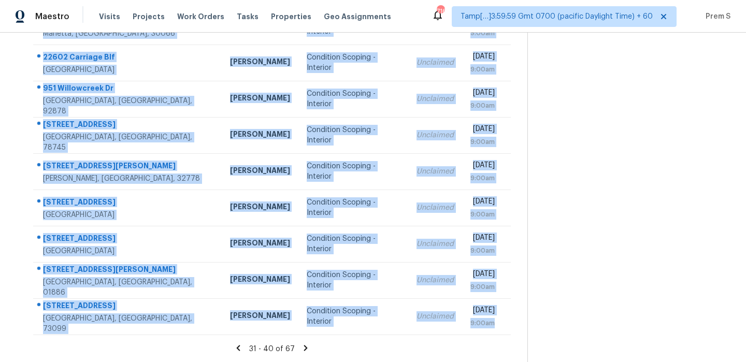
click at [307, 348] on icon at bounding box center [306, 348] width 4 height 6
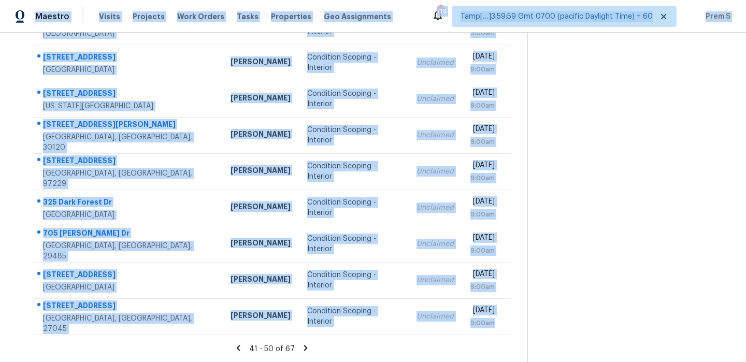
scroll to position [0, 0]
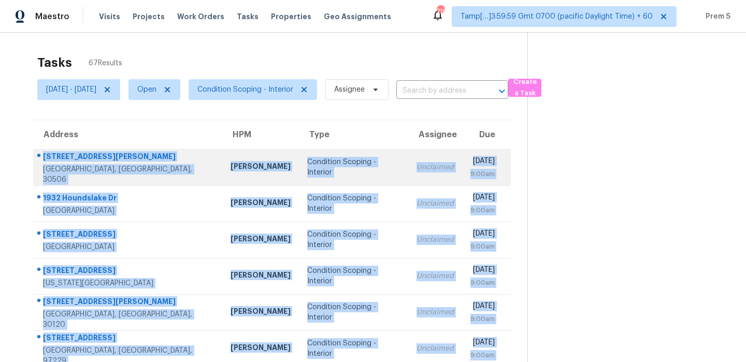
drag, startPoint x: 509, startPoint y: 325, endPoint x: 40, endPoint y: 158, distance: 497.6
click at [40, 158] on tbody "2633 Tammi Ln Gainesville, GA, 30506 Scott Smathers Condition Scoping - Interio…" at bounding box center [271, 330] width 477 height 362
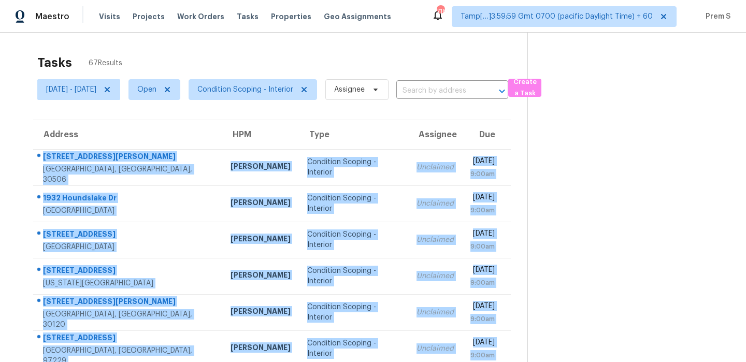
scroll to position [177, 0]
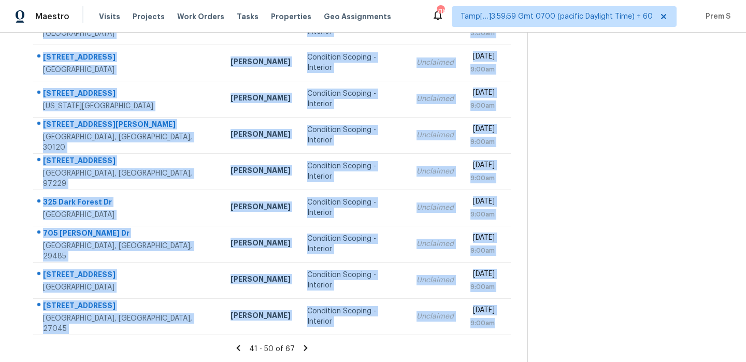
click at [305, 352] on icon at bounding box center [305, 347] width 9 height 9
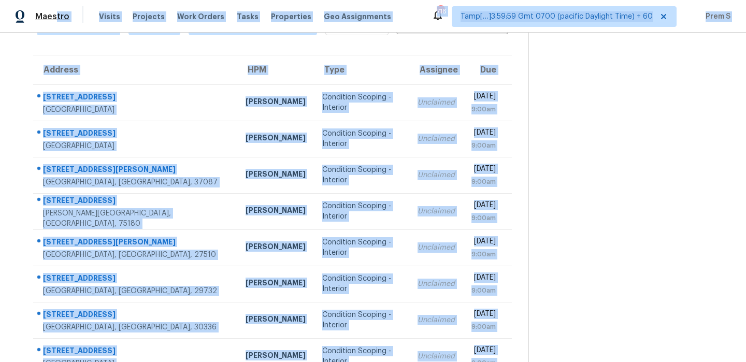
scroll to position [0, 0]
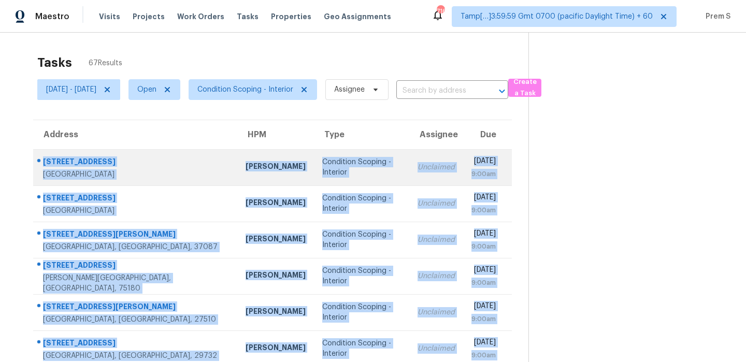
drag, startPoint x: 508, startPoint y: 326, endPoint x: 45, endPoint y: 161, distance: 491.9
click at [45, 161] on tbody "23510 Wildwood St Oak Park, MI, 48237 Kim Peshek Condition Scoping - Interior U…" at bounding box center [272, 330] width 478 height 362
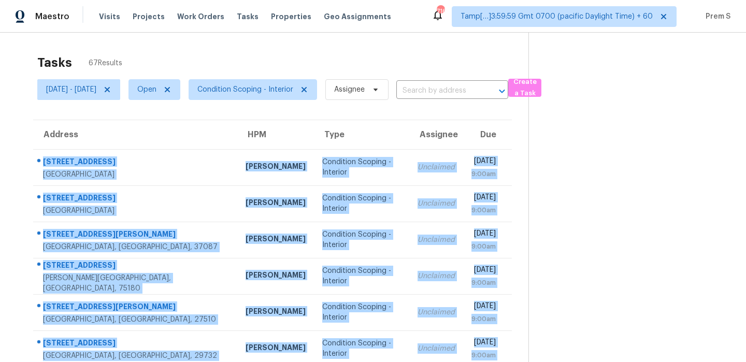
scroll to position [177, 0]
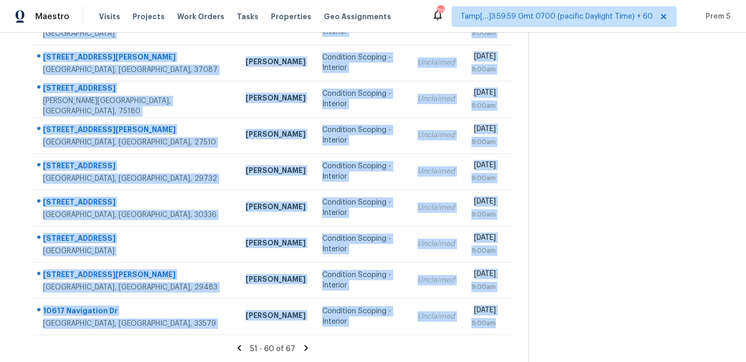
click at [307, 348] on icon at bounding box center [305, 347] width 9 height 9
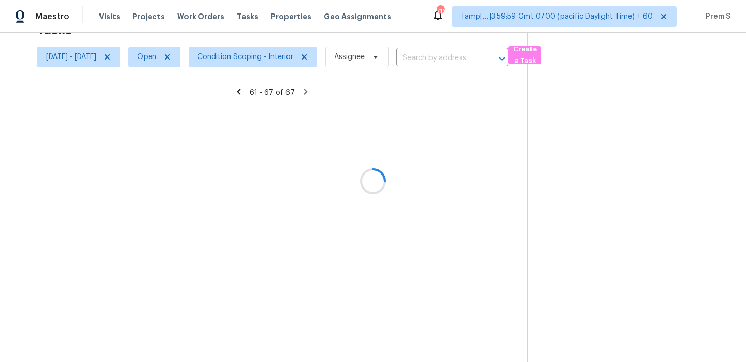
scroll to position [68, 0]
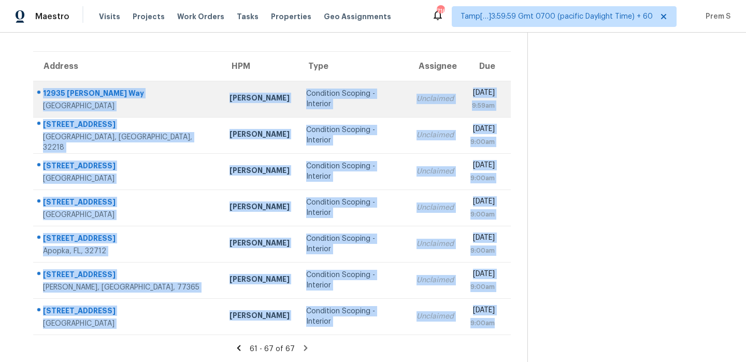
drag, startPoint x: 516, startPoint y: 328, endPoint x: 55, endPoint y: 85, distance: 520.9
click at [55, 85] on tbody "12935 Withers Way Austin, TX, 78727 Martin Chagolla Condition Scoping - Interio…" at bounding box center [271, 208] width 477 height 254
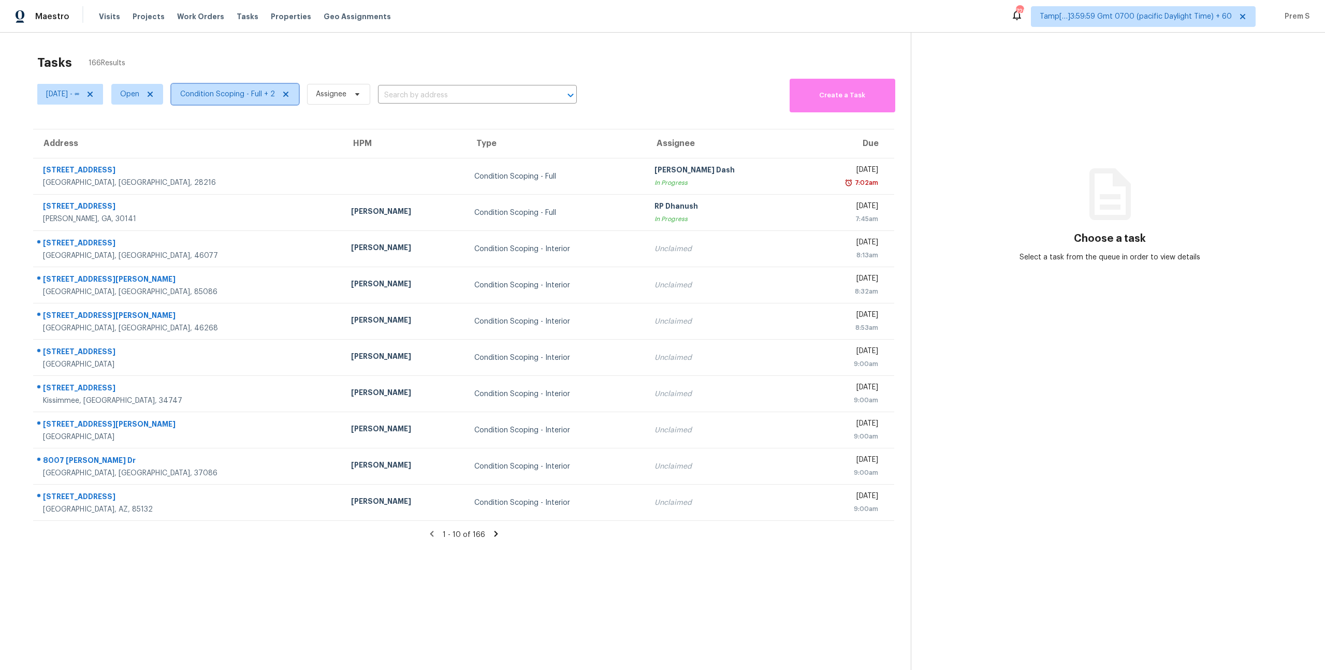
click at [225, 96] on span "Condition Scoping - Full + 2" at bounding box center [227, 94] width 95 height 10
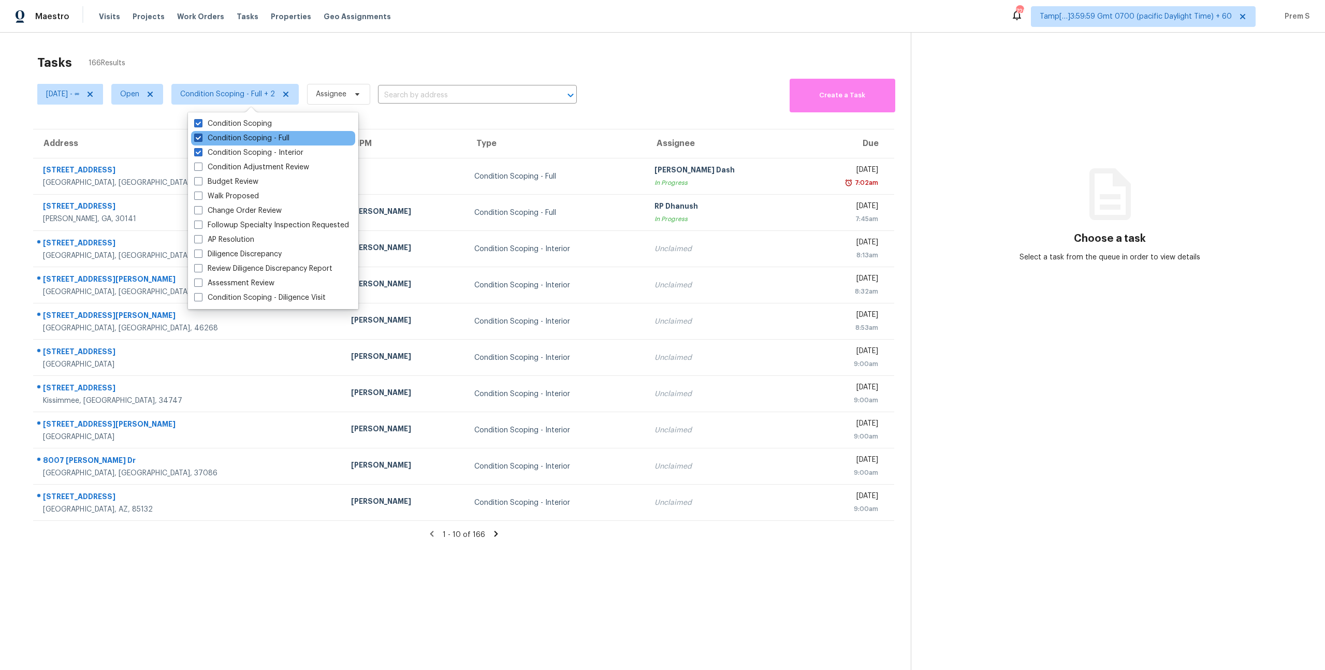
click at [245, 138] on label "Condition Scoping - Full" at bounding box center [241, 138] width 95 height 10
click at [201, 138] on input "Condition Scoping - Full" at bounding box center [197, 136] width 7 height 7
checkbox input "false"
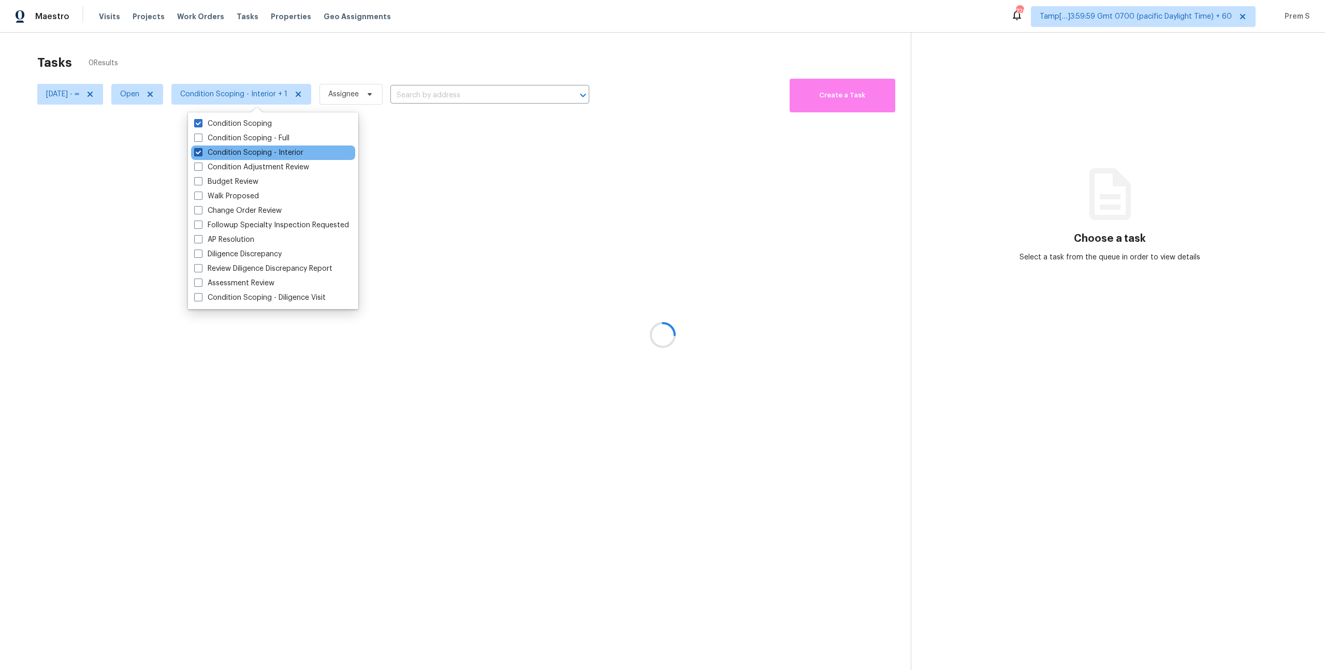
click at [228, 155] on label "Condition Scoping - Interior" at bounding box center [248, 153] width 109 height 10
click at [201, 154] on input "Condition Scoping - Interior" at bounding box center [197, 151] width 7 height 7
checkbox input "false"
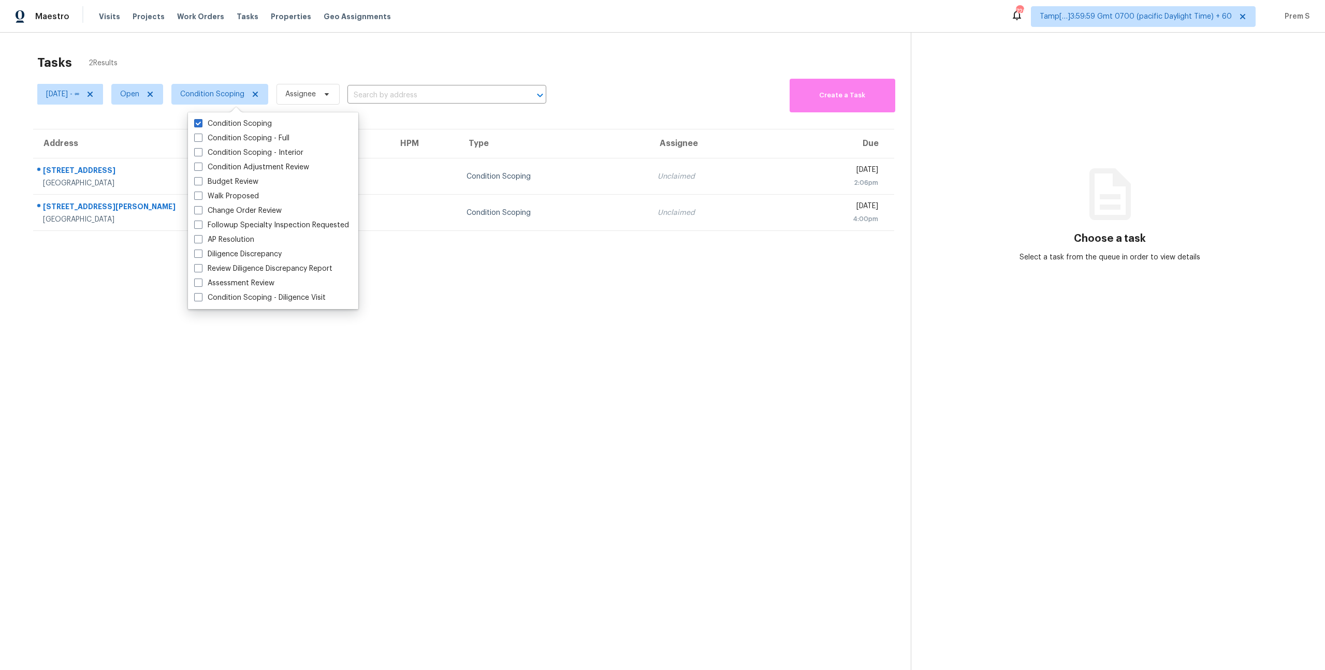
click at [558, 302] on section "Tasks 2 Results Tue, Oct 07 - ∞ Open Condition Scoping Assignee ​ Create a Task…" at bounding box center [464, 375] width 894 height 653
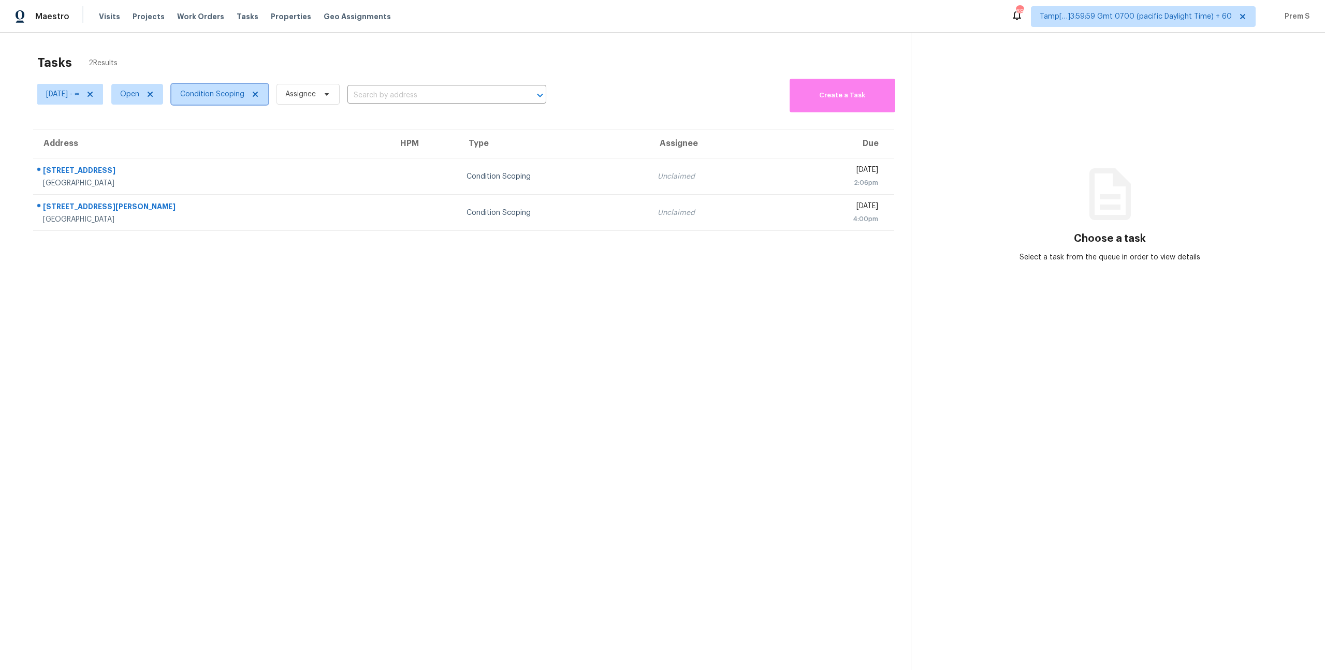
click at [222, 91] on span "Condition Scoping" at bounding box center [212, 94] width 64 height 10
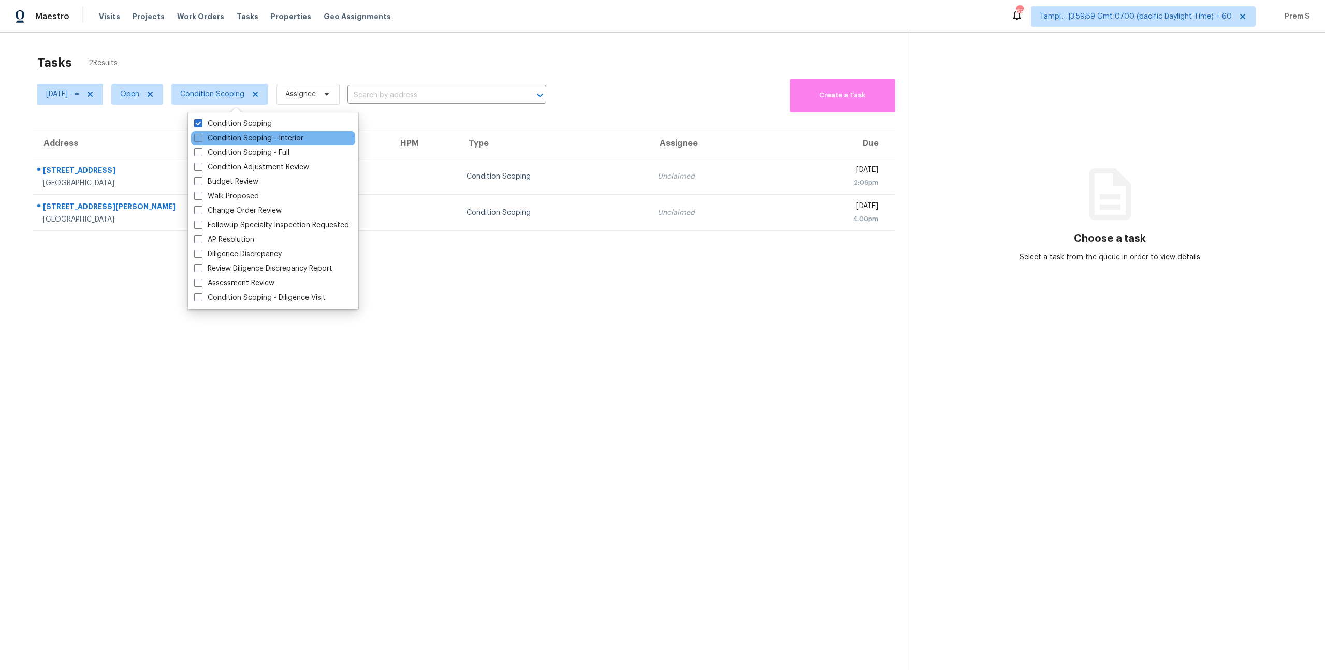
click at [228, 138] on label "Condition Scoping - Interior" at bounding box center [248, 138] width 109 height 10
click at [201, 138] on input "Condition Scoping - Interior" at bounding box center [197, 136] width 7 height 7
checkbox input "true"
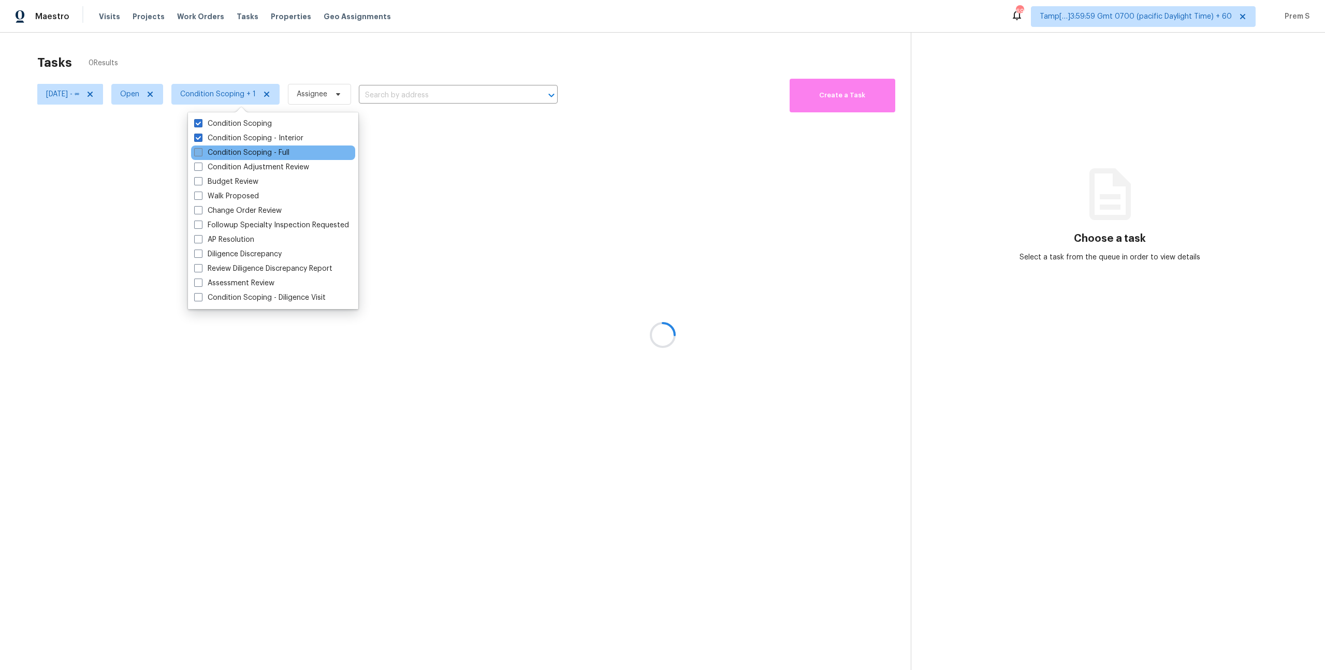
click at [224, 149] on label "Condition Scoping - Full" at bounding box center [241, 153] width 95 height 10
click at [201, 149] on input "Condition Scoping - Full" at bounding box center [197, 151] width 7 height 7
checkbox input "true"
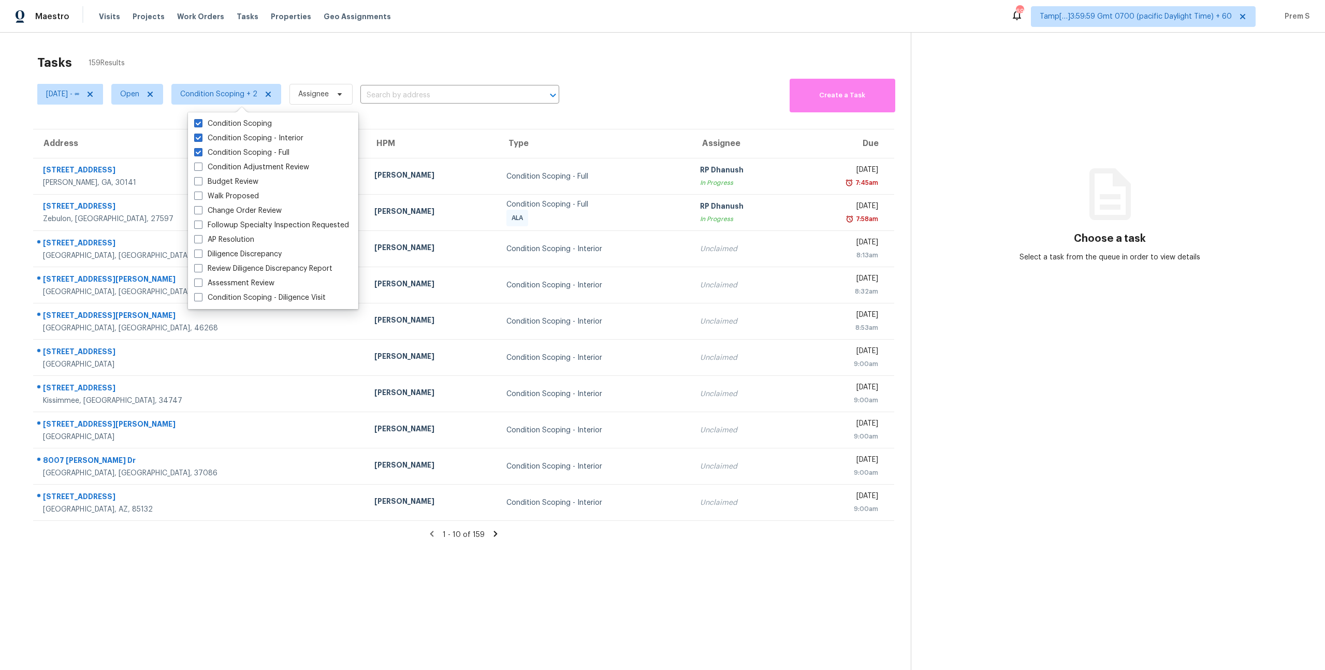
click at [240, 60] on div "Tasks 159 Results" at bounding box center [473, 62] width 873 height 27
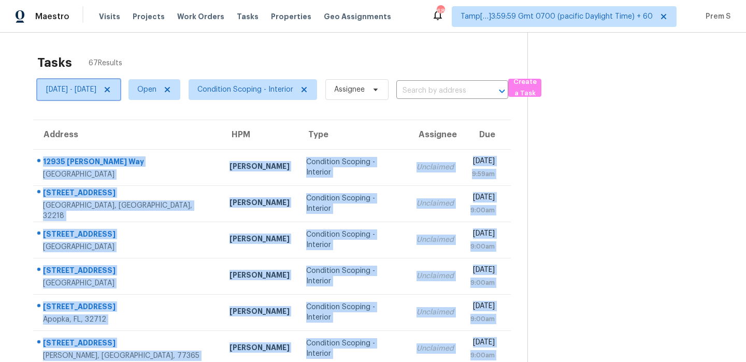
click at [110, 88] on icon at bounding box center [107, 89] width 5 height 5
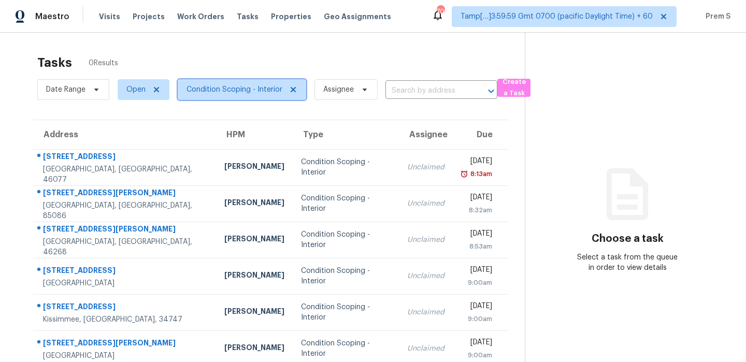
click at [192, 99] on span "Condition Scoping - Interior" at bounding box center [242, 89] width 128 height 21
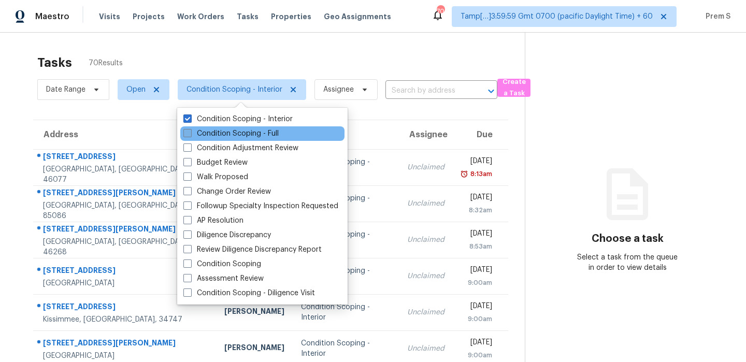
click at [215, 131] on label "Condition Scoping - Full" at bounding box center [230, 133] width 95 height 10
click at [190, 131] on input "Condition Scoping - Full" at bounding box center [186, 131] width 7 height 7
checkbox input "true"
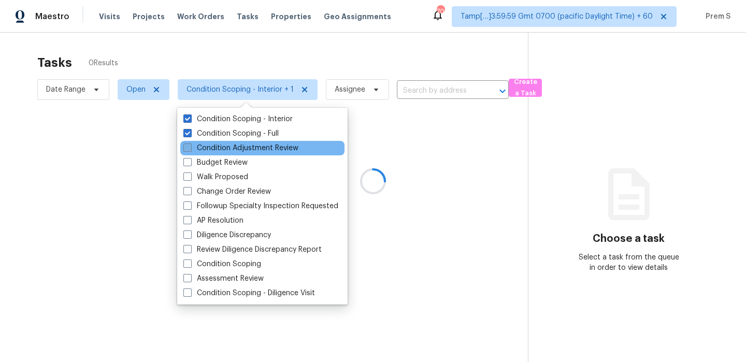
click at [213, 148] on label "Condition Adjustment Review" at bounding box center [240, 148] width 115 height 10
click at [190, 148] on input "Condition Adjustment Review" at bounding box center [186, 146] width 7 height 7
checkbox input "true"
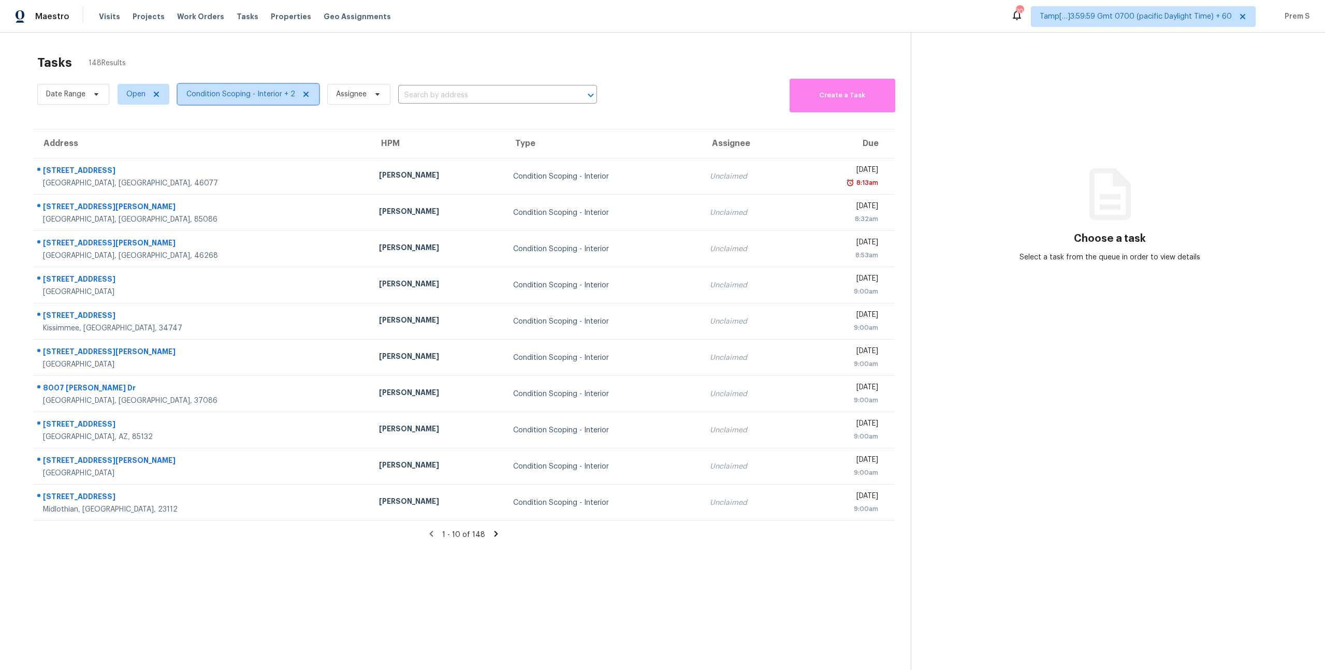
click at [241, 100] on span "Condition Scoping - Interior + 2" at bounding box center [248, 94] width 141 height 21
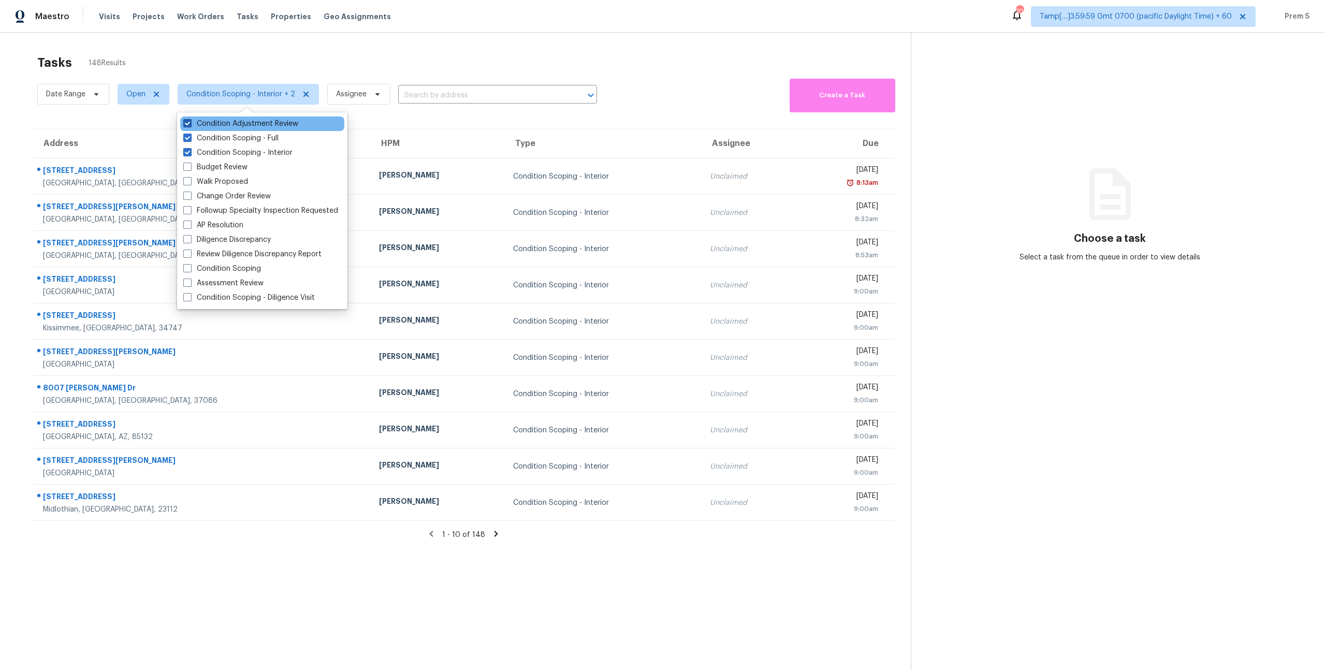
click at [250, 125] on label "Condition Adjustment Review" at bounding box center [240, 124] width 115 height 10
click at [190, 125] on input "Condition Adjustment Review" at bounding box center [186, 122] width 7 height 7
checkbox input "false"
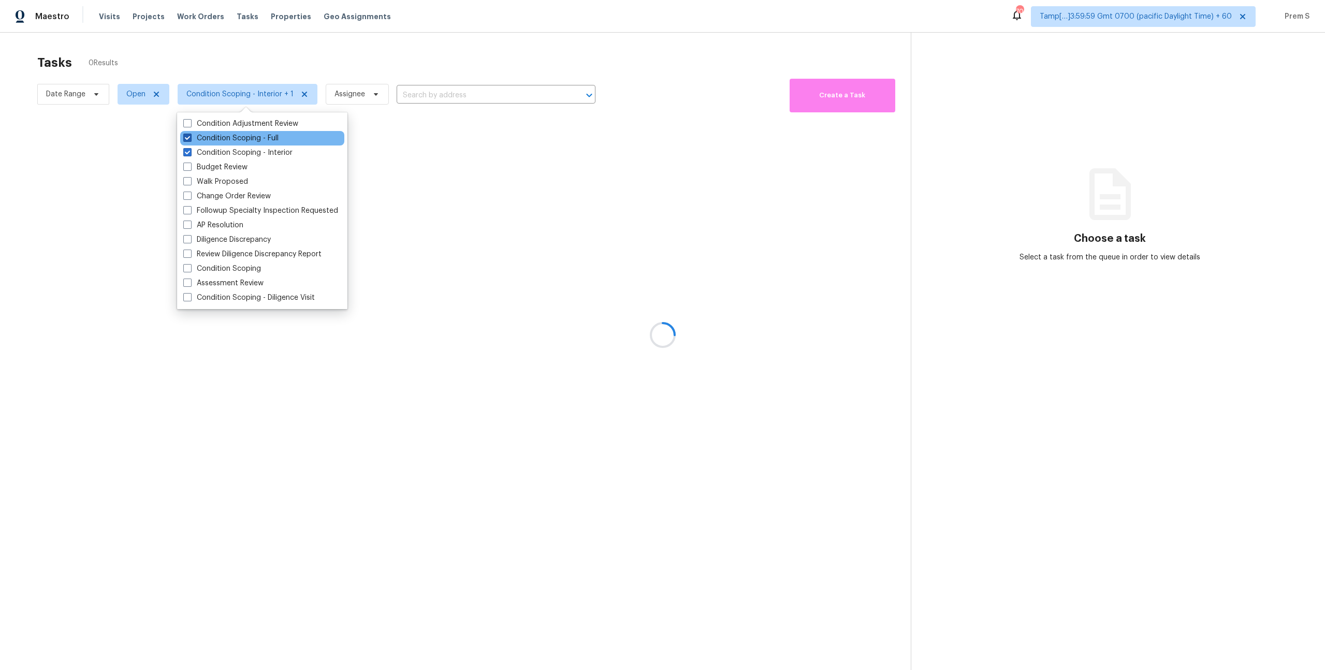
click at [254, 137] on label "Condition Scoping - Full" at bounding box center [230, 138] width 95 height 10
click at [190, 137] on input "Condition Scoping - Full" at bounding box center [186, 136] width 7 height 7
checkbox input "false"
click at [255, 152] on label "Condition Scoping - Interior" at bounding box center [237, 153] width 109 height 10
click at [190, 152] on input "Condition Scoping - Interior" at bounding box center [186, 151] width 7 height 7
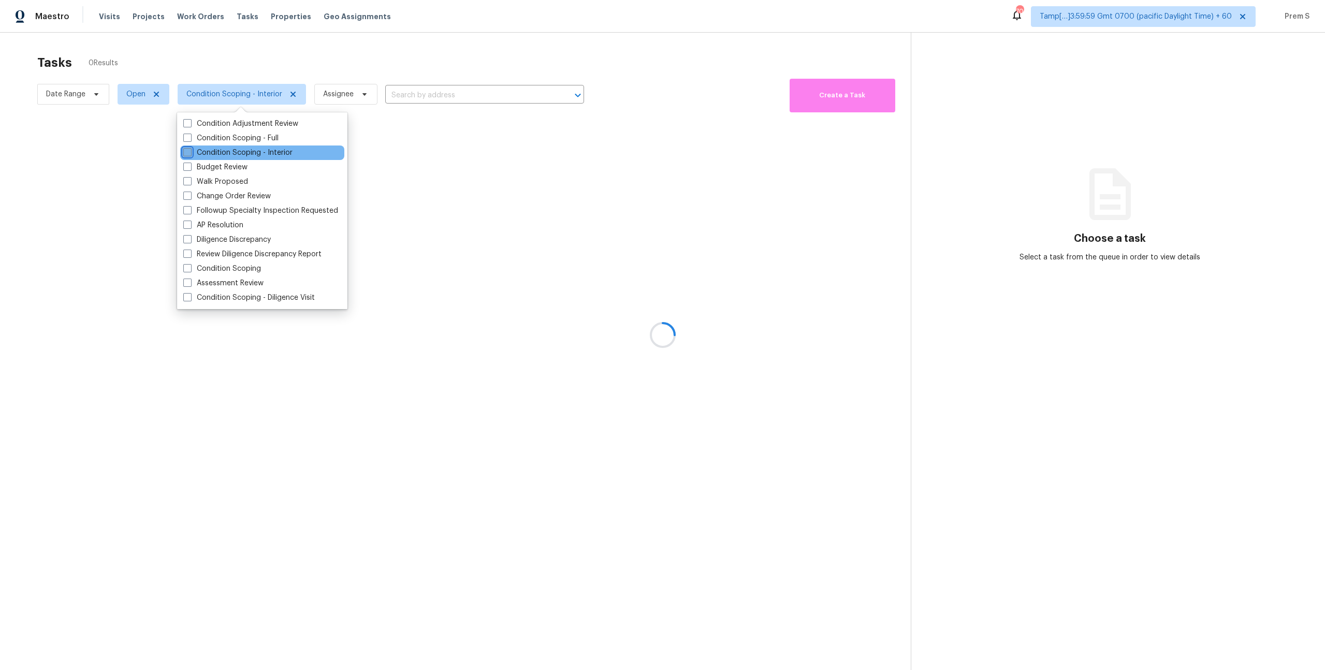
checkbox input "false"
click at [254, 137] on label "Condition Scoping - Full" at bounding box center [230, 138] width 95 height 10
click at [190, 137] on input "Condition Scoping - Full" at bounding box center [186, 136] width 7 height 7
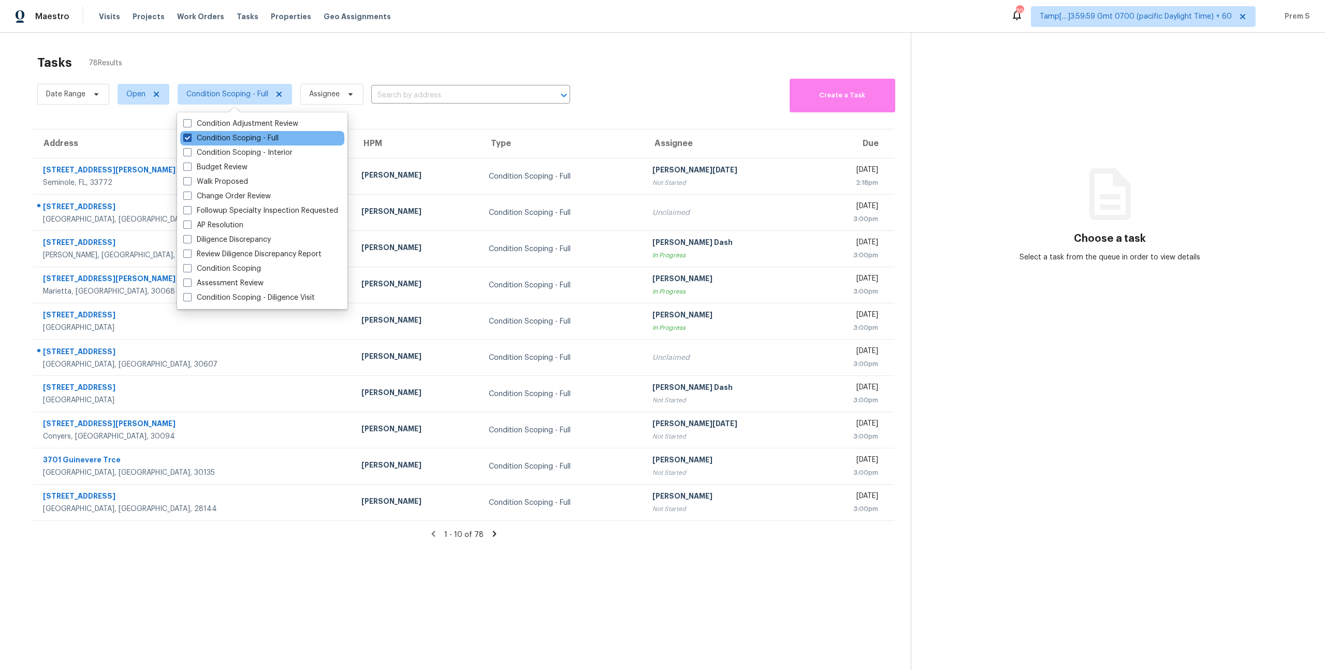
click at [271, 143] on label "Condition Scoping - Full" at bounding box center [230, 138] width 95 height 10
click at [190, 140] on input "Condition Scoping - Full" at bounding box center [186, 136] width 7 height 7
checkbox input "false"
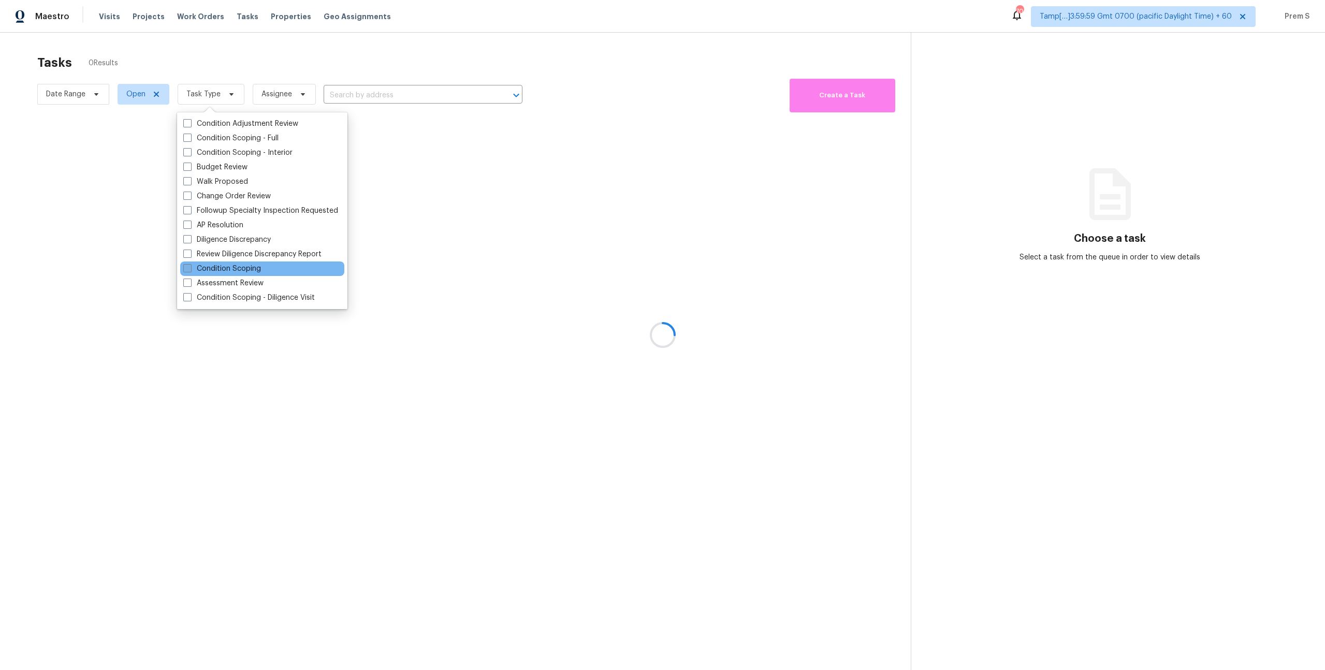
click at [254, 267] on label "Condition Scoping" at bounding box center [222, 269] width 78 height 10
click at [190, 267] on input "Condition Scoping" at bounding box center [186, 267] width 7 height 7
checkbox input "true"
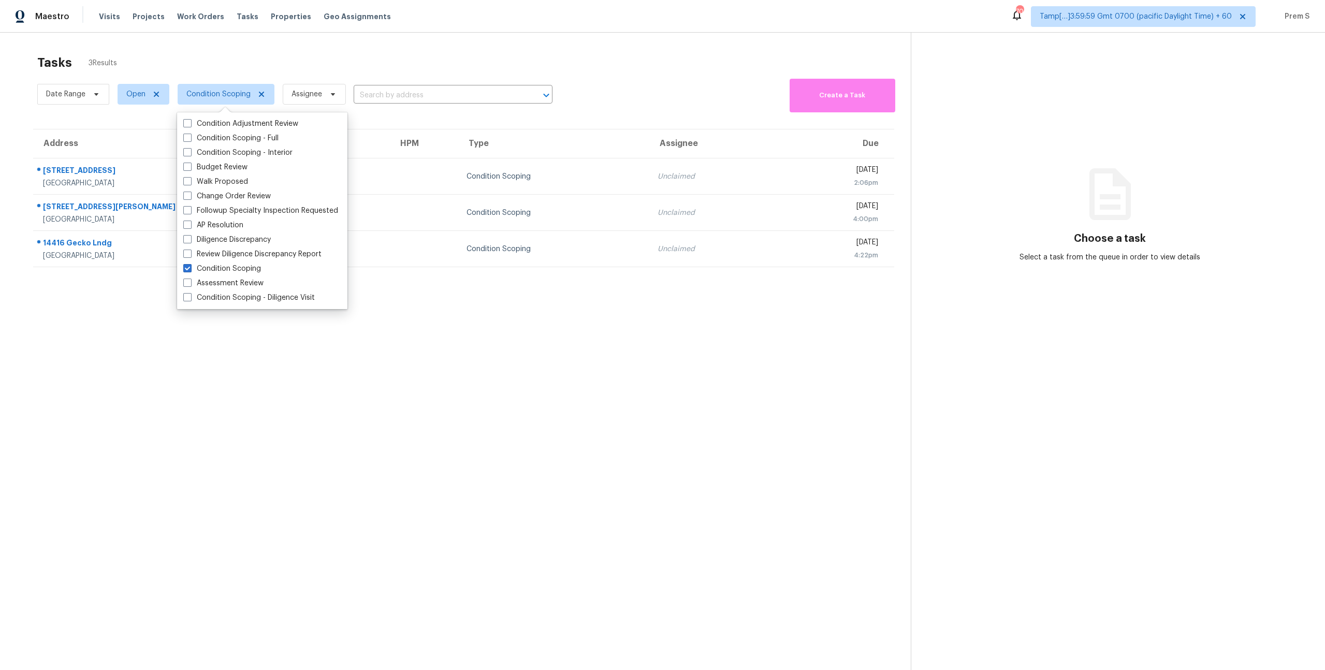
click at [665, 74] on div "Tasks 3 Results" at bounding box center [473, 62] width 873 height 27
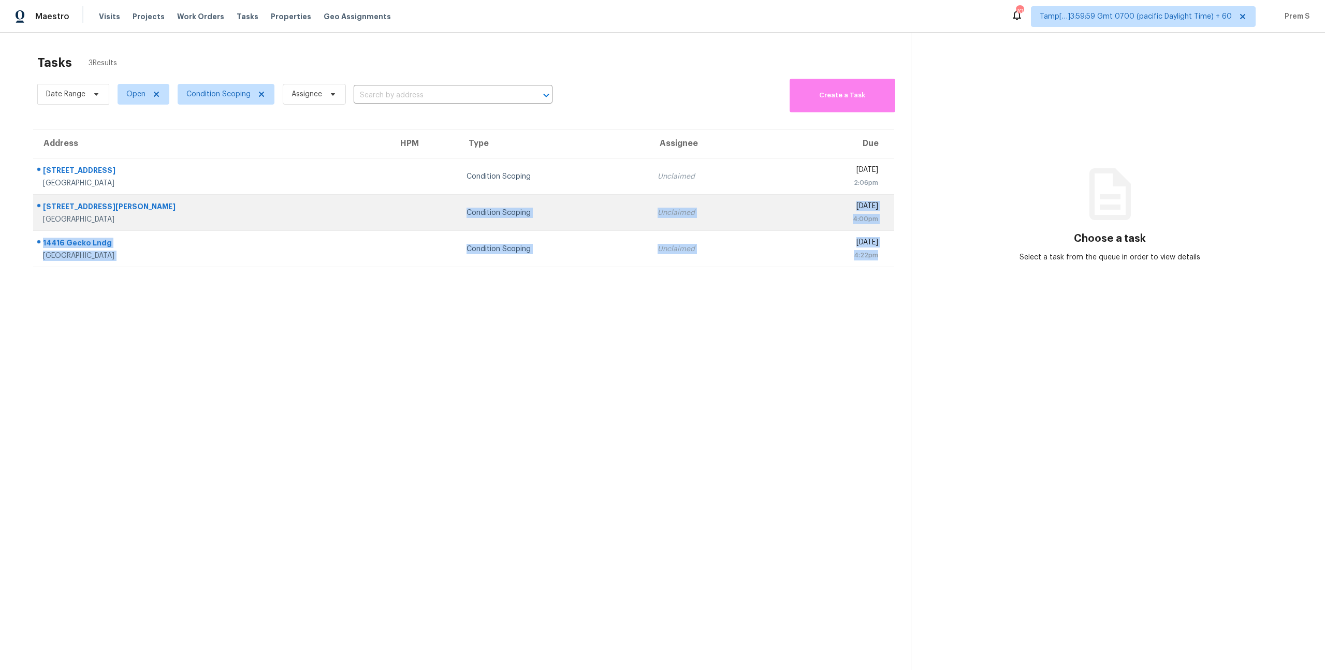
drag, startPoint x: 890, startPoint y: 255, endPoint x: 342, endPoint y: 216, distance: 549.7
click at [342, 216] on tbody "[STREET_ADDRESS] Condition Scoping Unclaimed [DATE] 2:06pm [STREET_ADDRESS][PER…" at bounding box center [463, 212] width 861 height 109
